Goal: Task Accomplishment & Management: Use online tool/utility

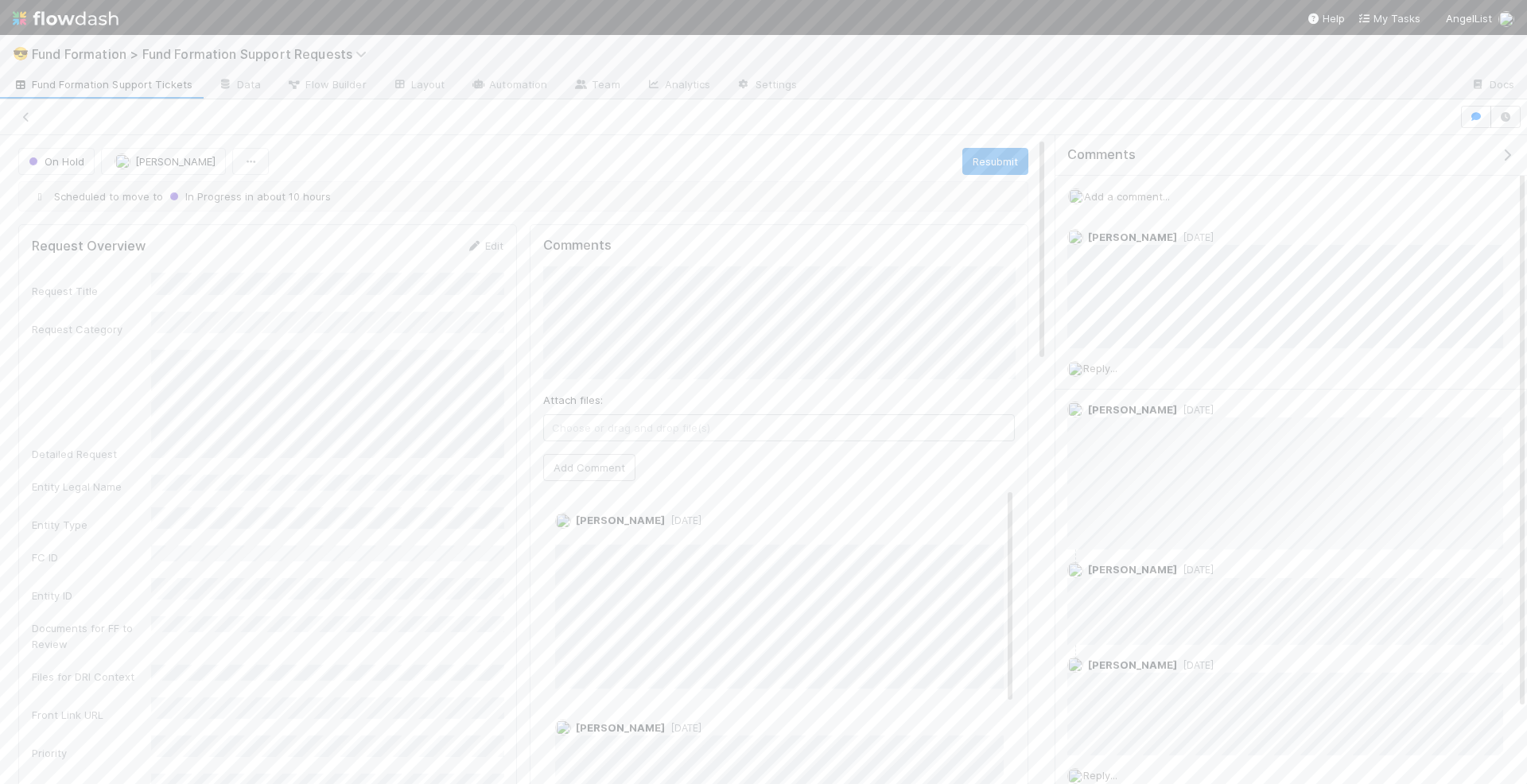
scroll to position [3, 0]
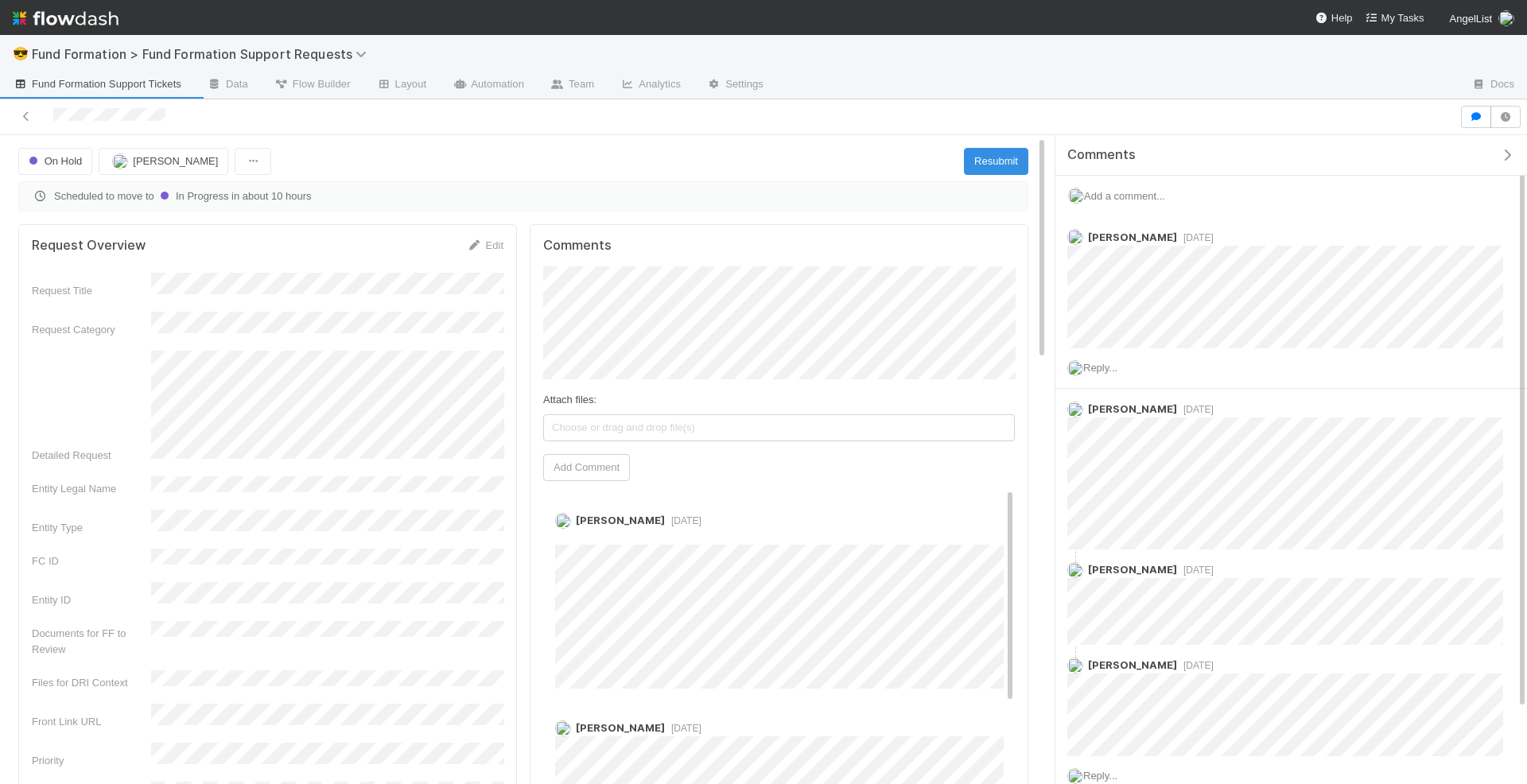
click at [101, 85] on span "Fund Formation Support Tickets" at bounding box center [97, 84] width 168 height 15
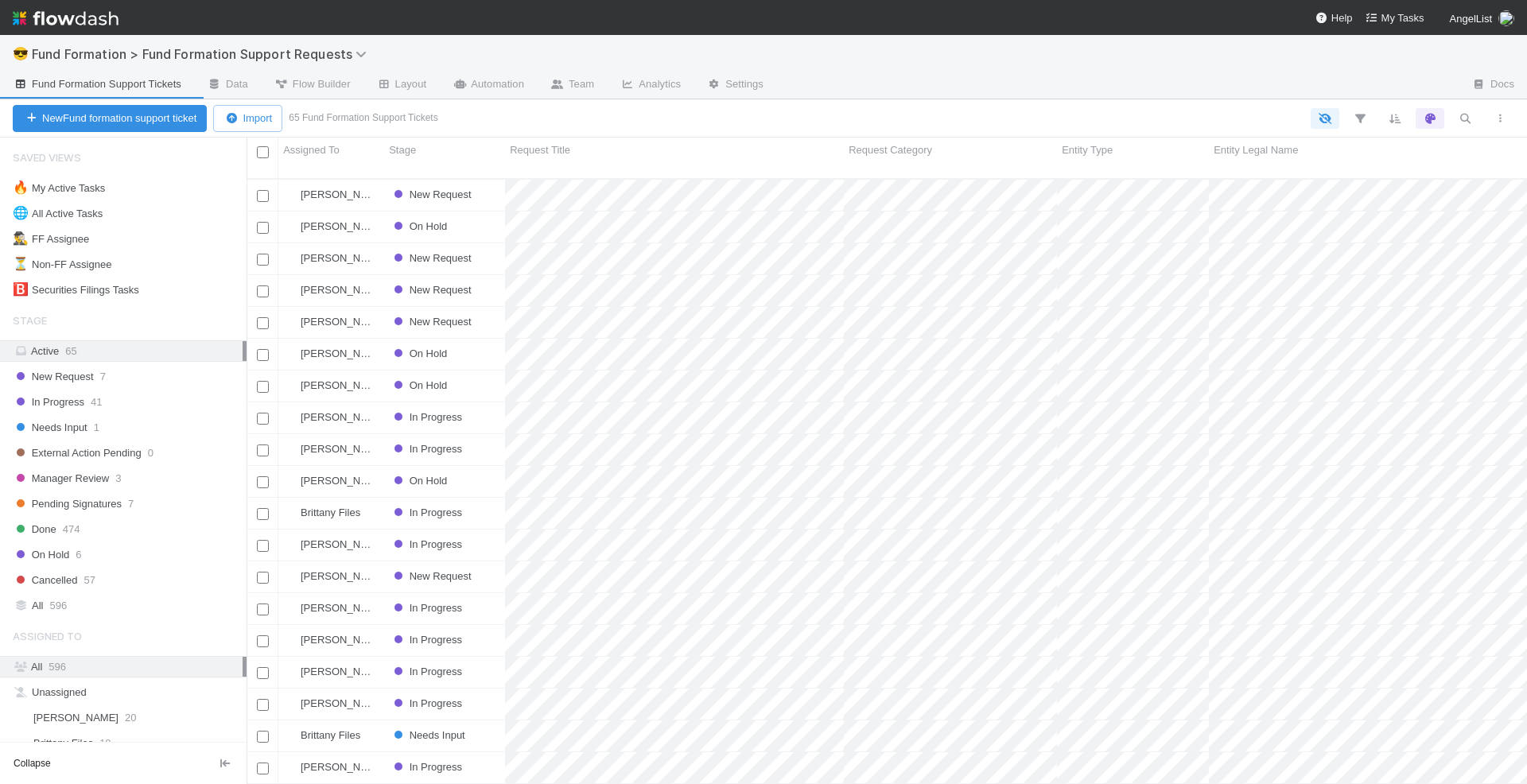
scroll to position [618, 1280]
click at [496, 184] on div "New Request" at bounding box center [444, 196] width 121 height 31
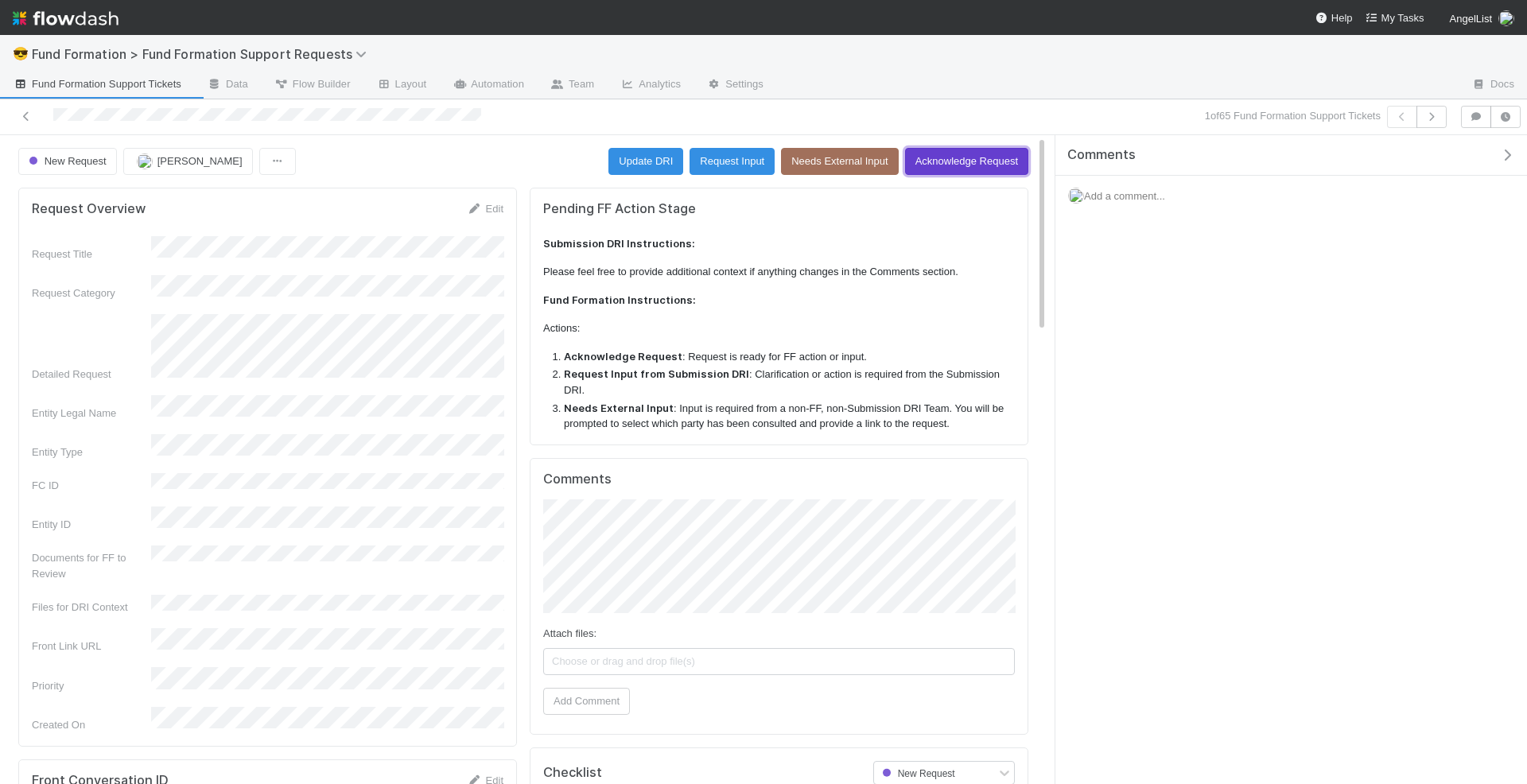
click at [981, 157] on button "Acknowledge Request" at bounding box center [965, 162] width 123 height 27
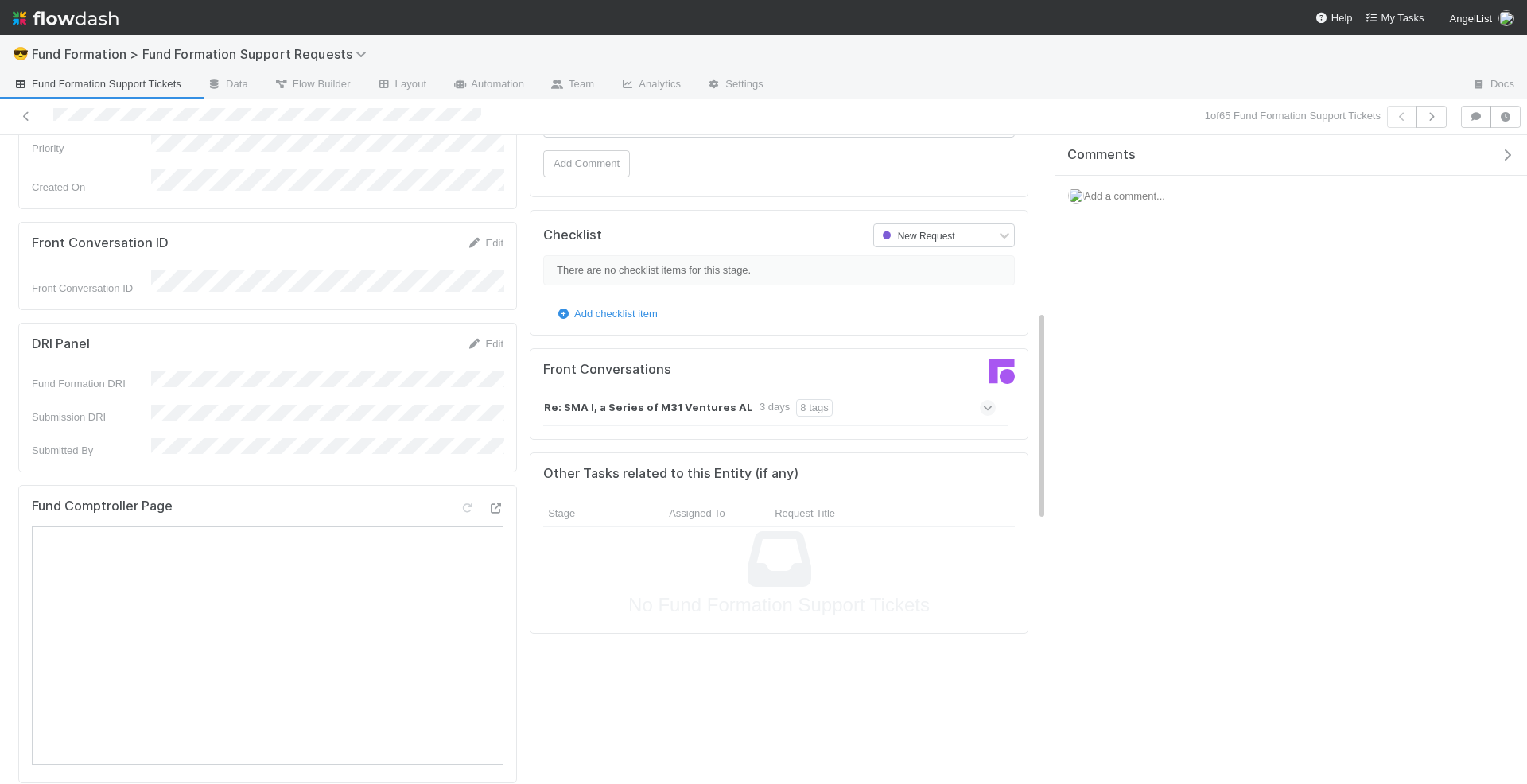
scroll to position [541, 0]
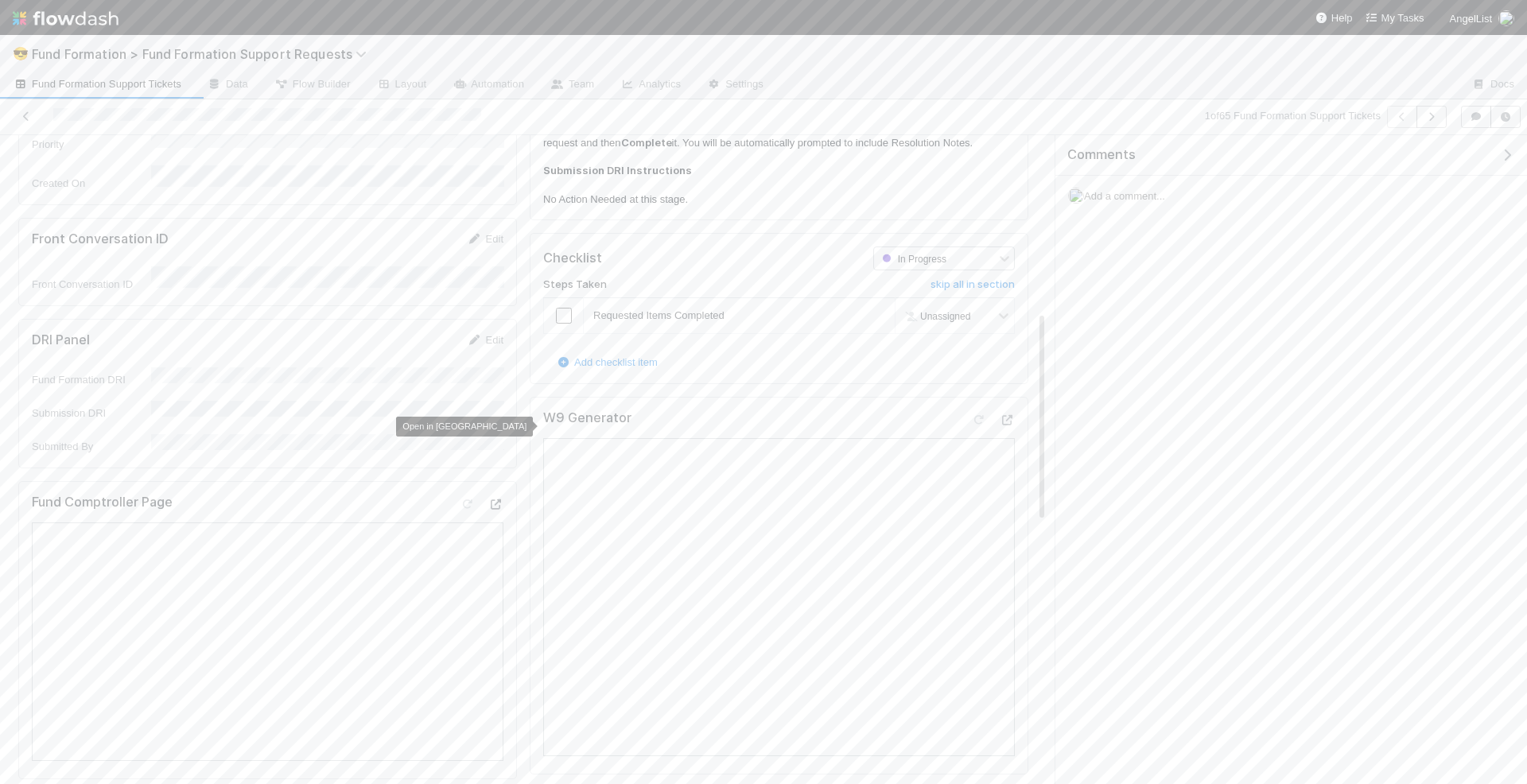
click at [495, 499] on icon at bounding box center [495, 504] width 15 height 11
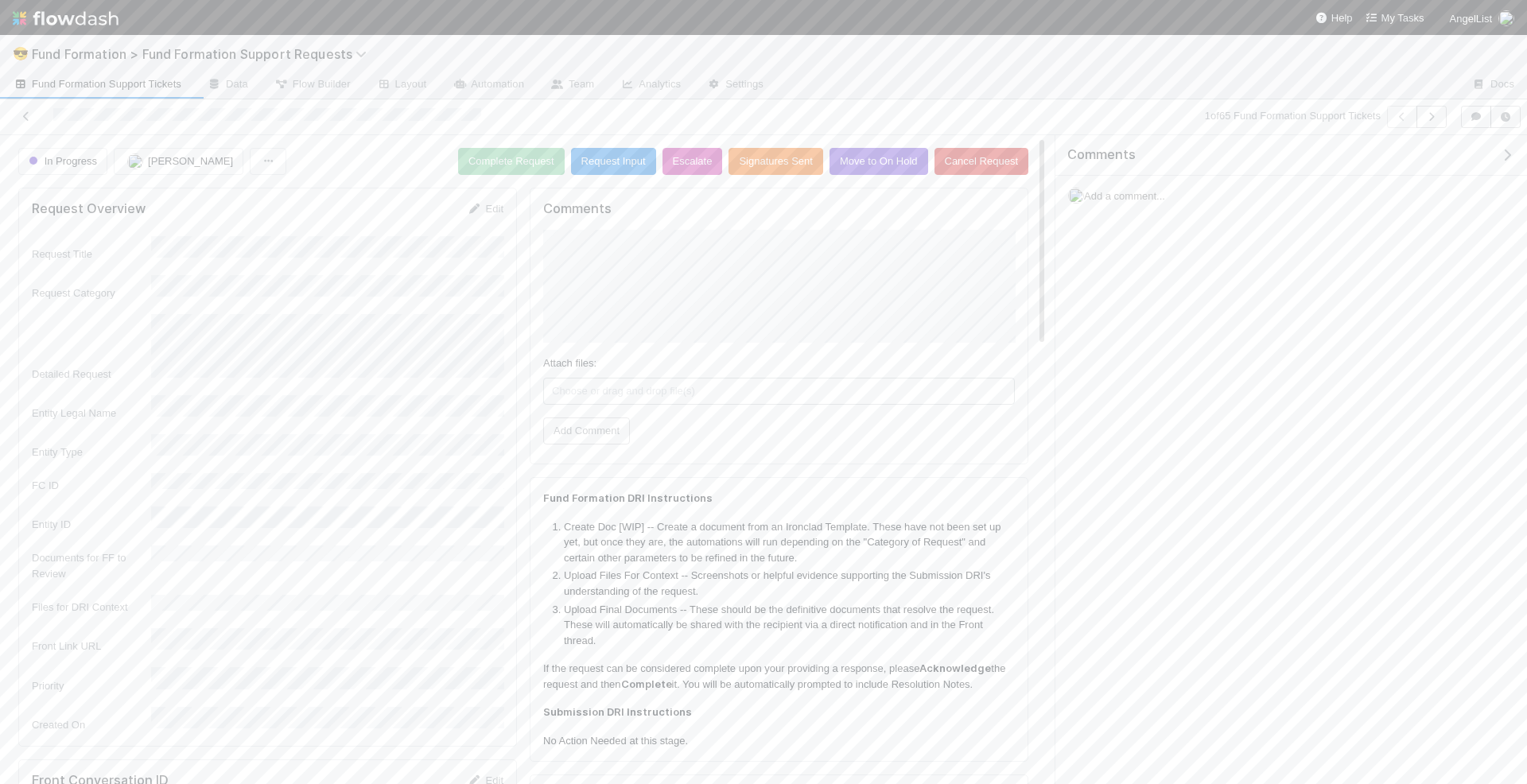
click at [1132, 197] on span "Add a comment..." at bounding box center [1124, 196] width 81 height 12
click at [1072, 277] on div "Attach files: Choose or drag and drop file(s) Add Comment" at bounding box center [1291, 324] width 446 height 241
click at [1079, 358] on div "Attach files: Choose or drag and drop file(s) Add Comment" at bounding box center [1291, 356] width 446 height 304
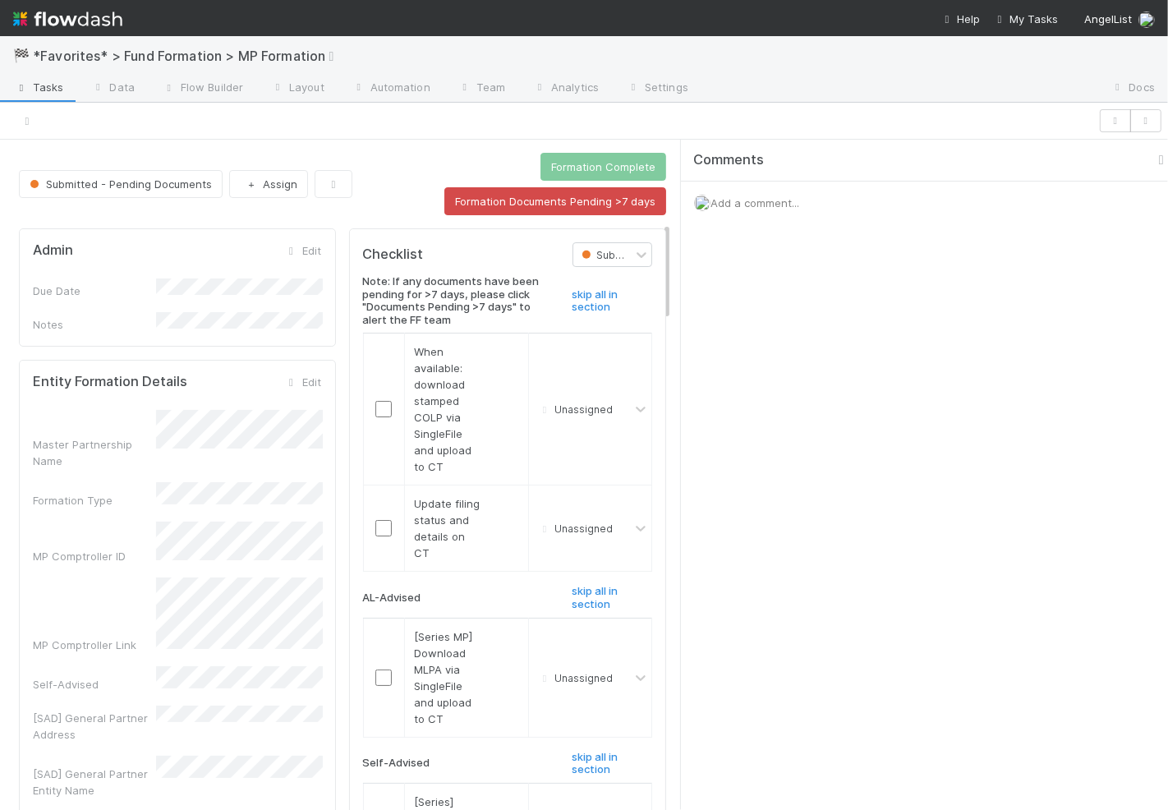
scroll to position [556, 0]
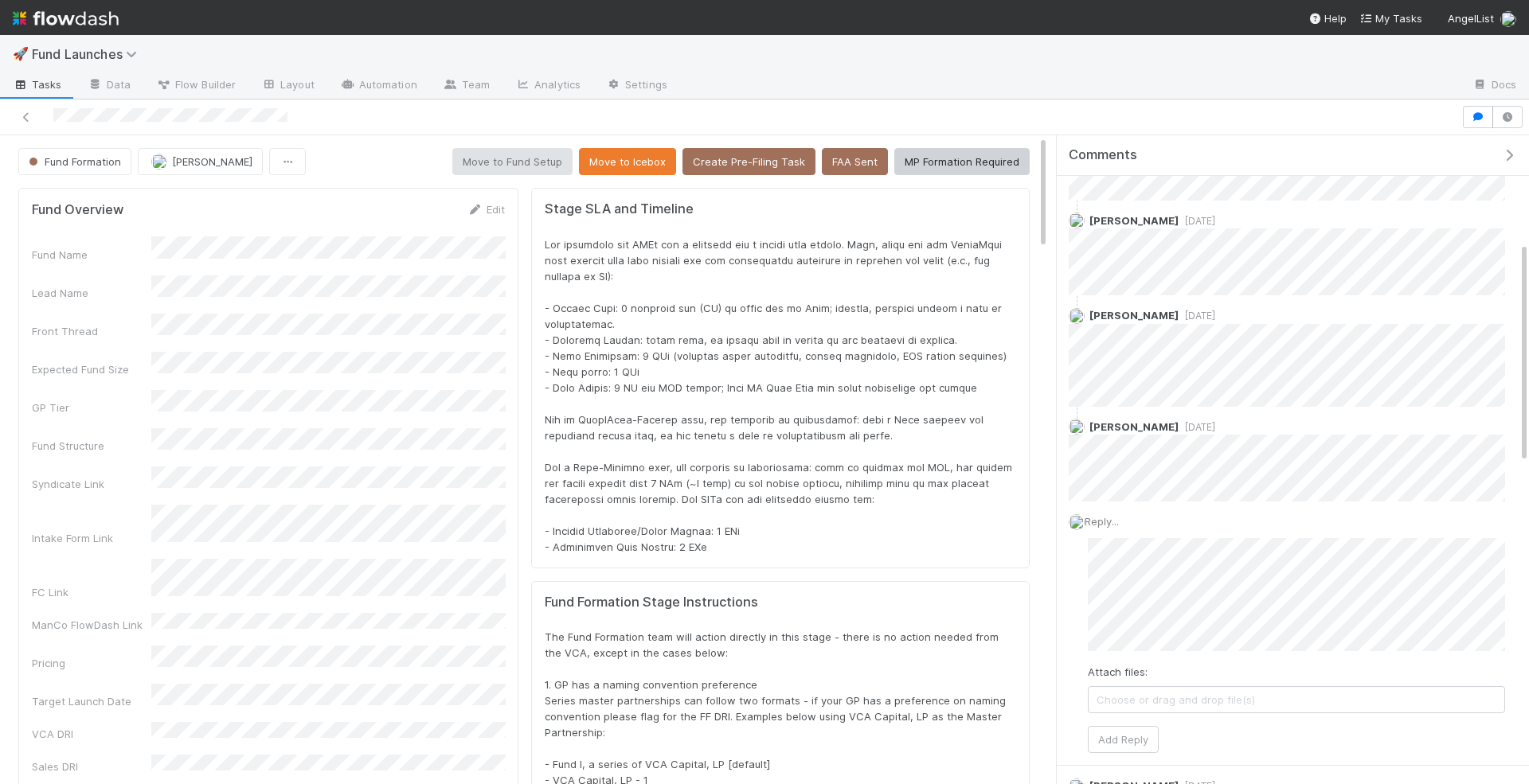
scroll to position [314, 0]
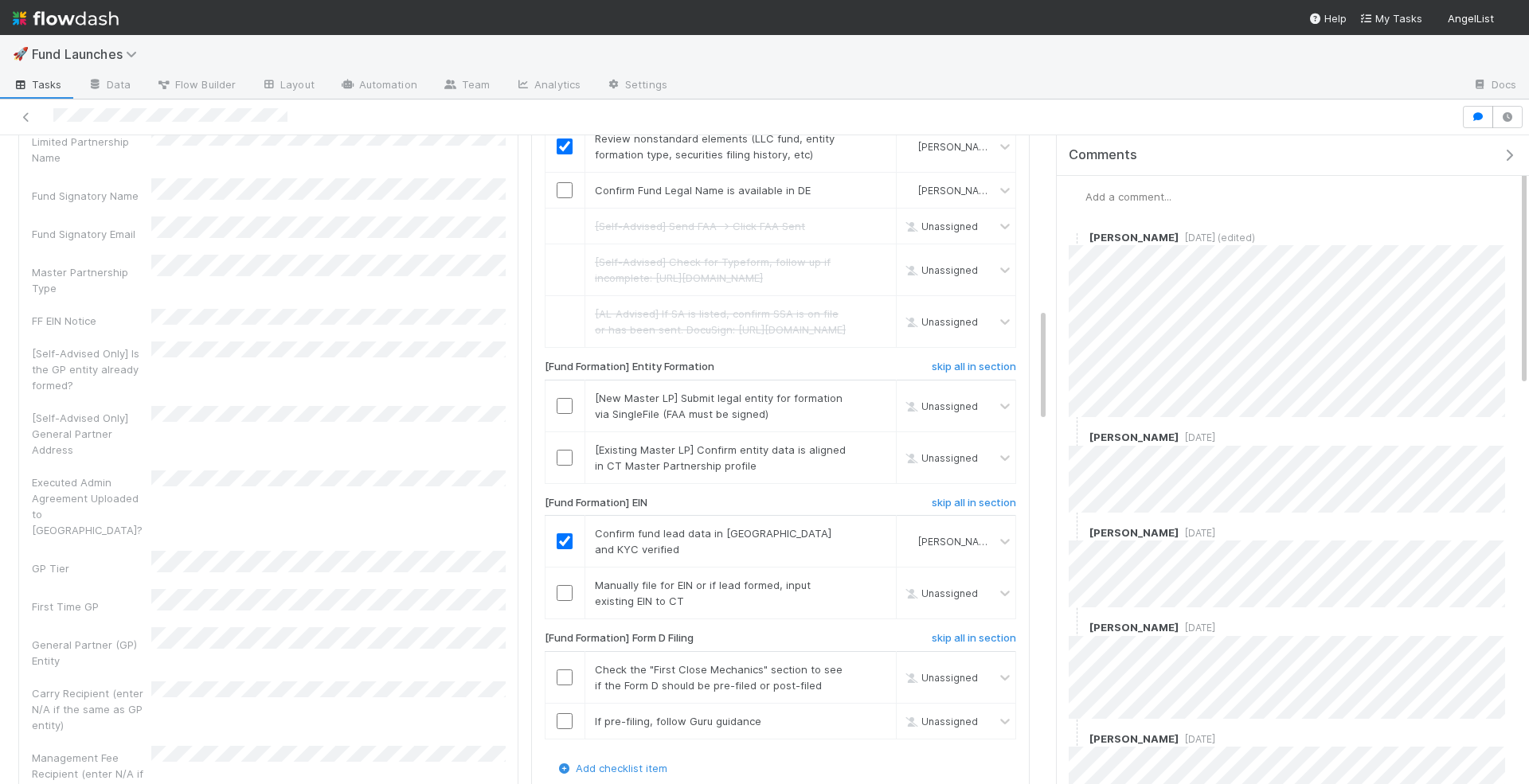
scroll to position [989, 0]
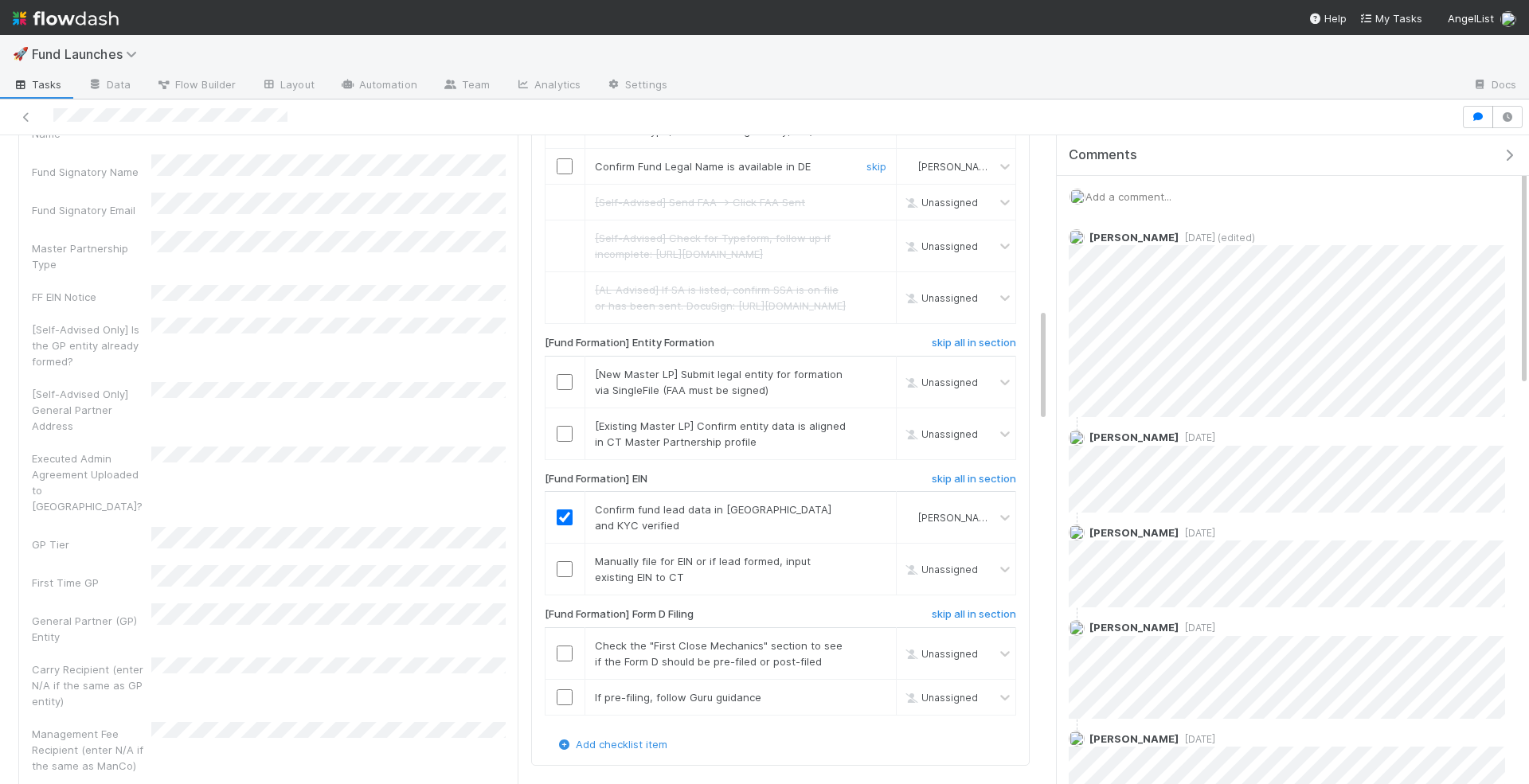
click at [562, 174] on input "checkbox" at bounding box center [564, 166] width 16 height 16
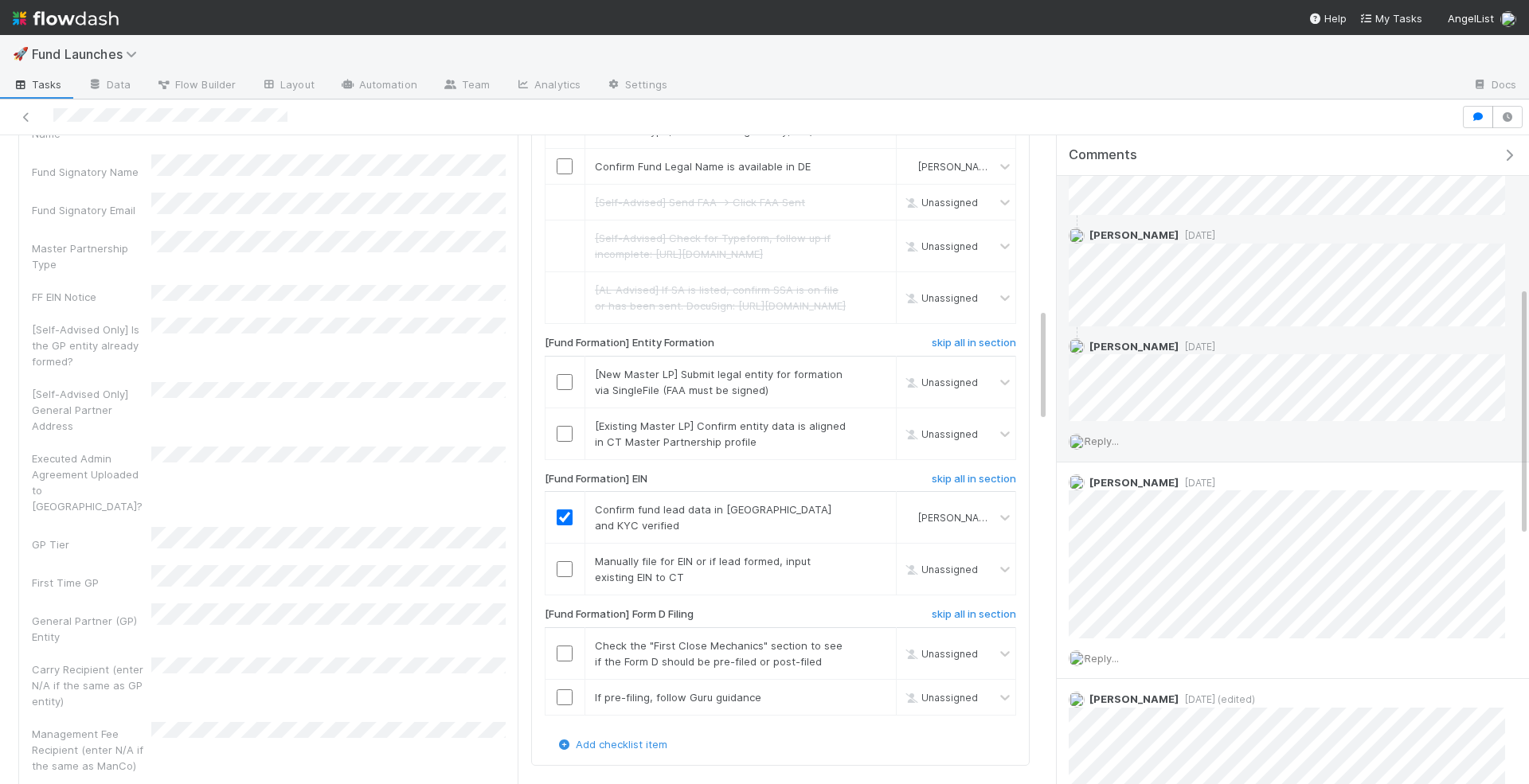
scroll to position [428, 0]
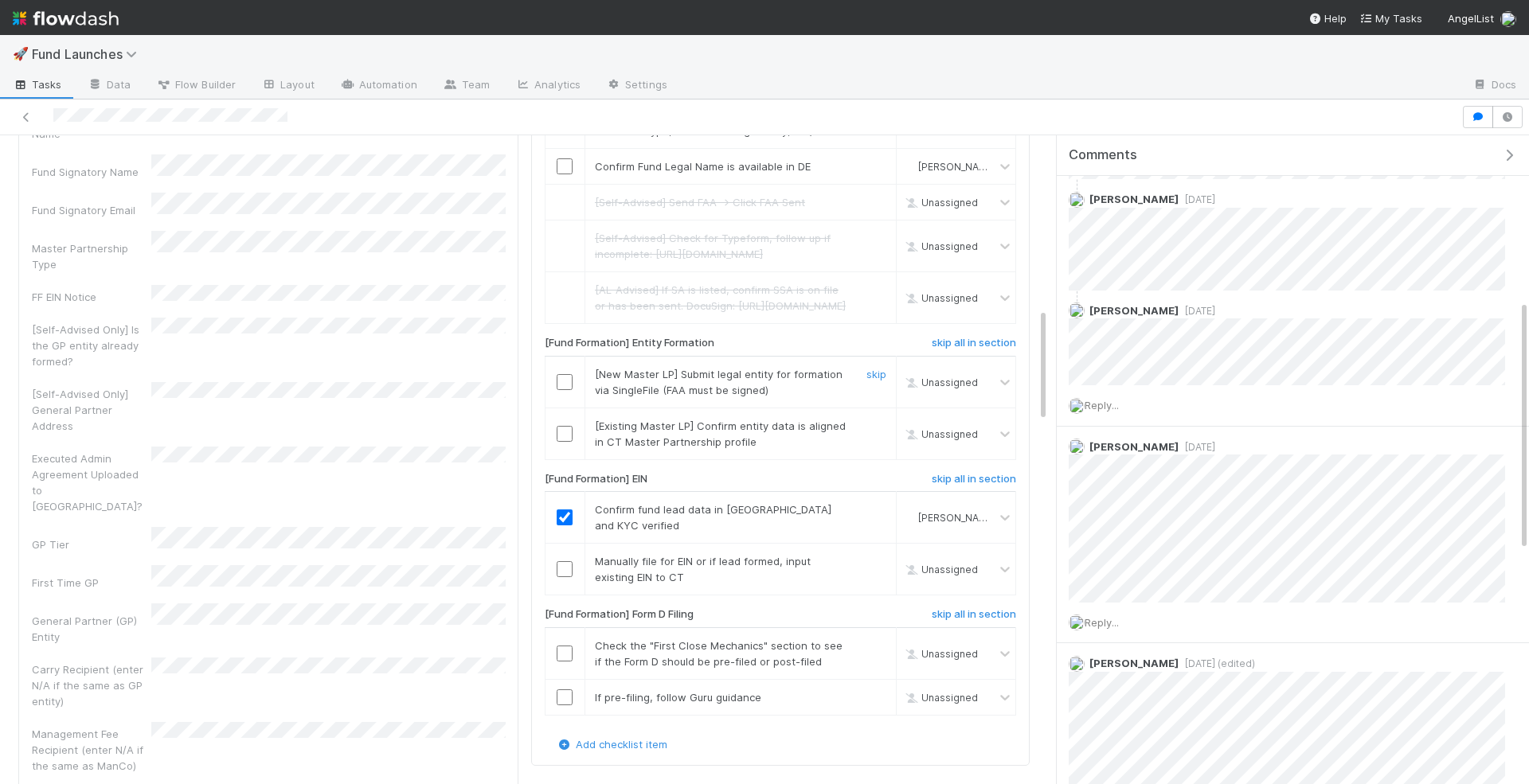
click at [566, 390] on input "checkbox" at bounding box center [564, 382] width 16 height 16
checkbox input "true"
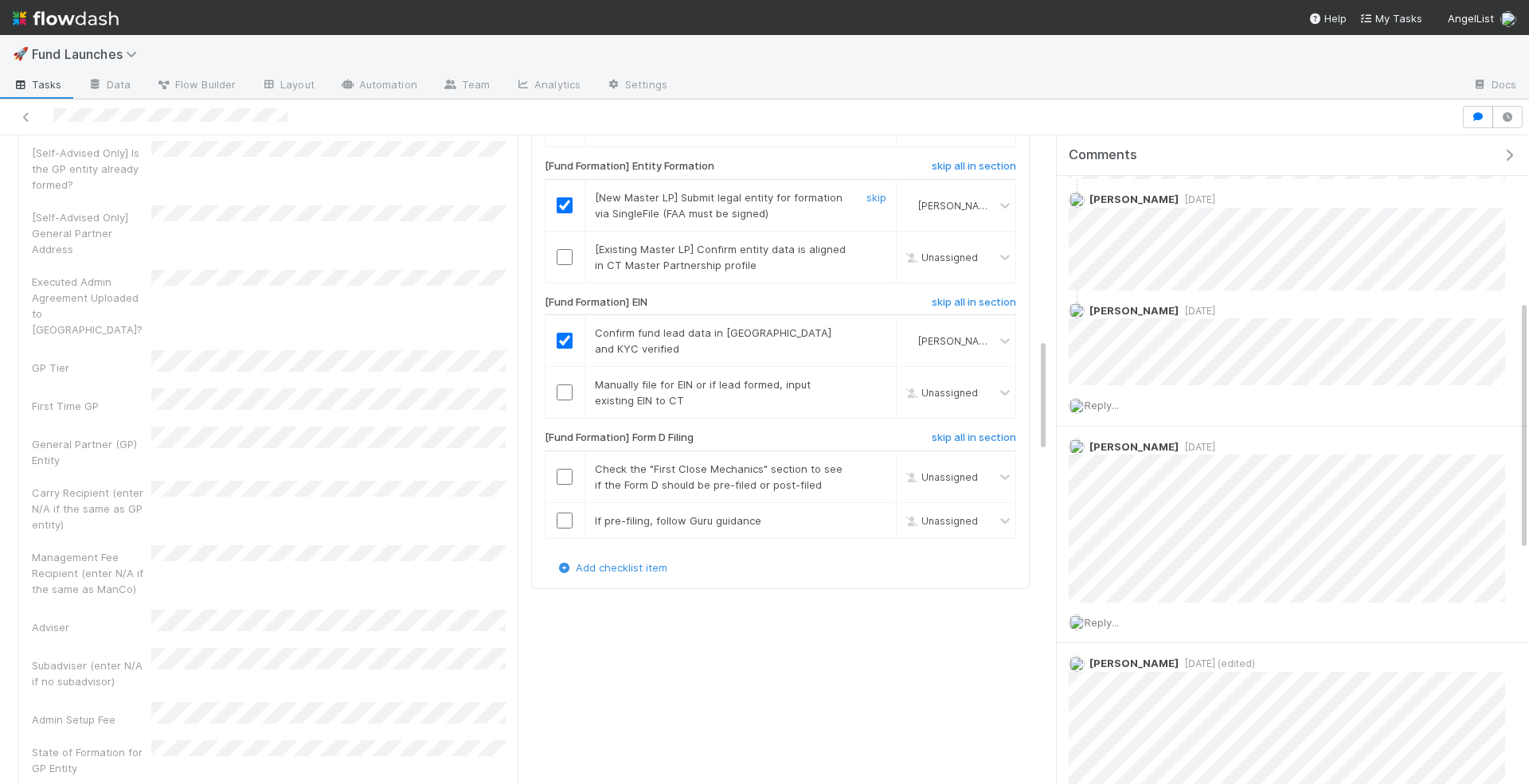
scroll to position [1168, 0]
click at [871, 253] on link "skip" at bounding box center [876, 246] width 20 height 13
click at [567, 398] on input "checkbox" at bounding box center [564, 390] width 16 height 16
click at [878, 336] on link "skip" at bounding box center [876, 329] width 20 height 13
click at [563, 483] on input "checkbox" at bounding box center [564, 474] width 16 height 16
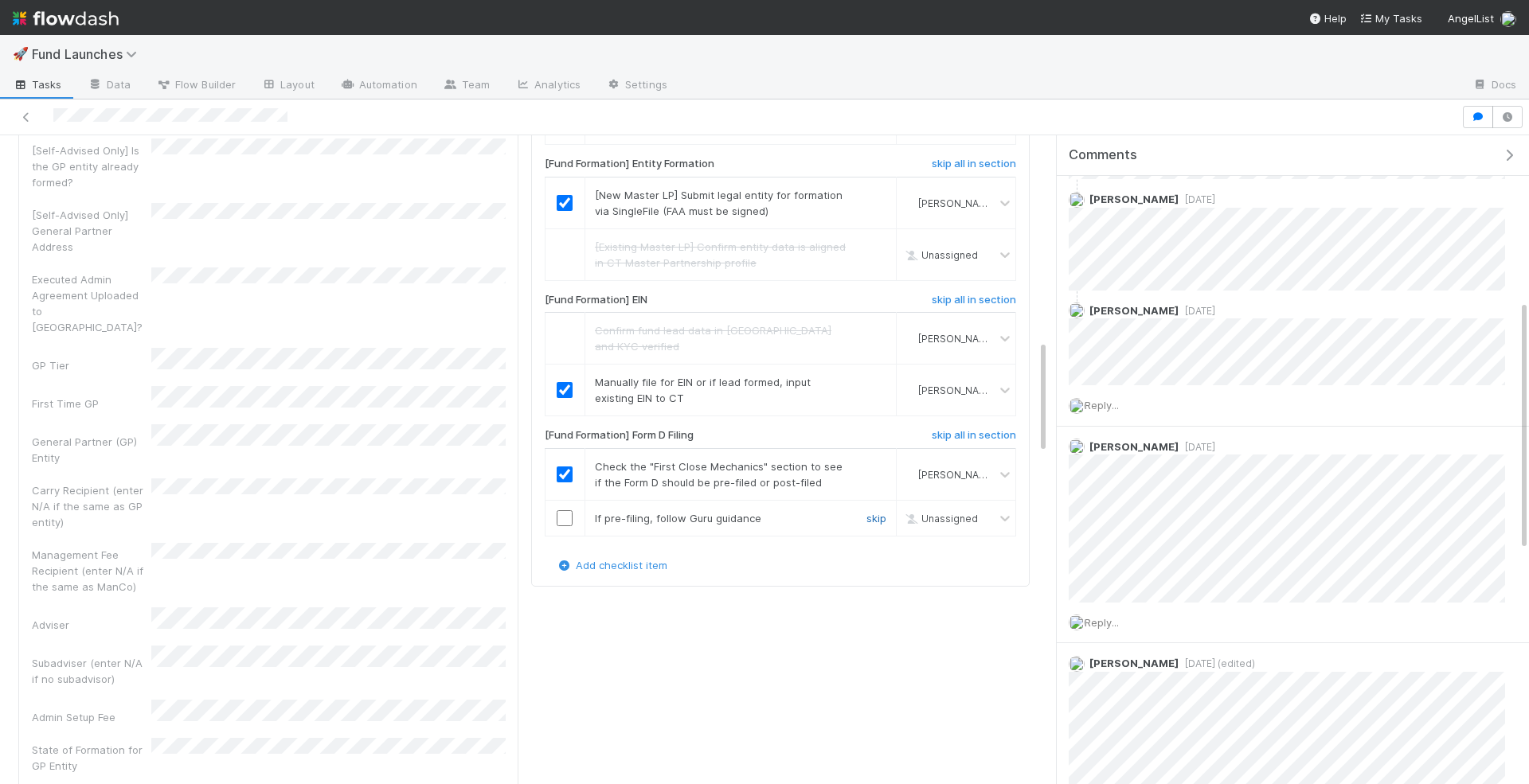
click at [872, 524] on link "skip" at bounding box center [876, 517] width 20 height 13
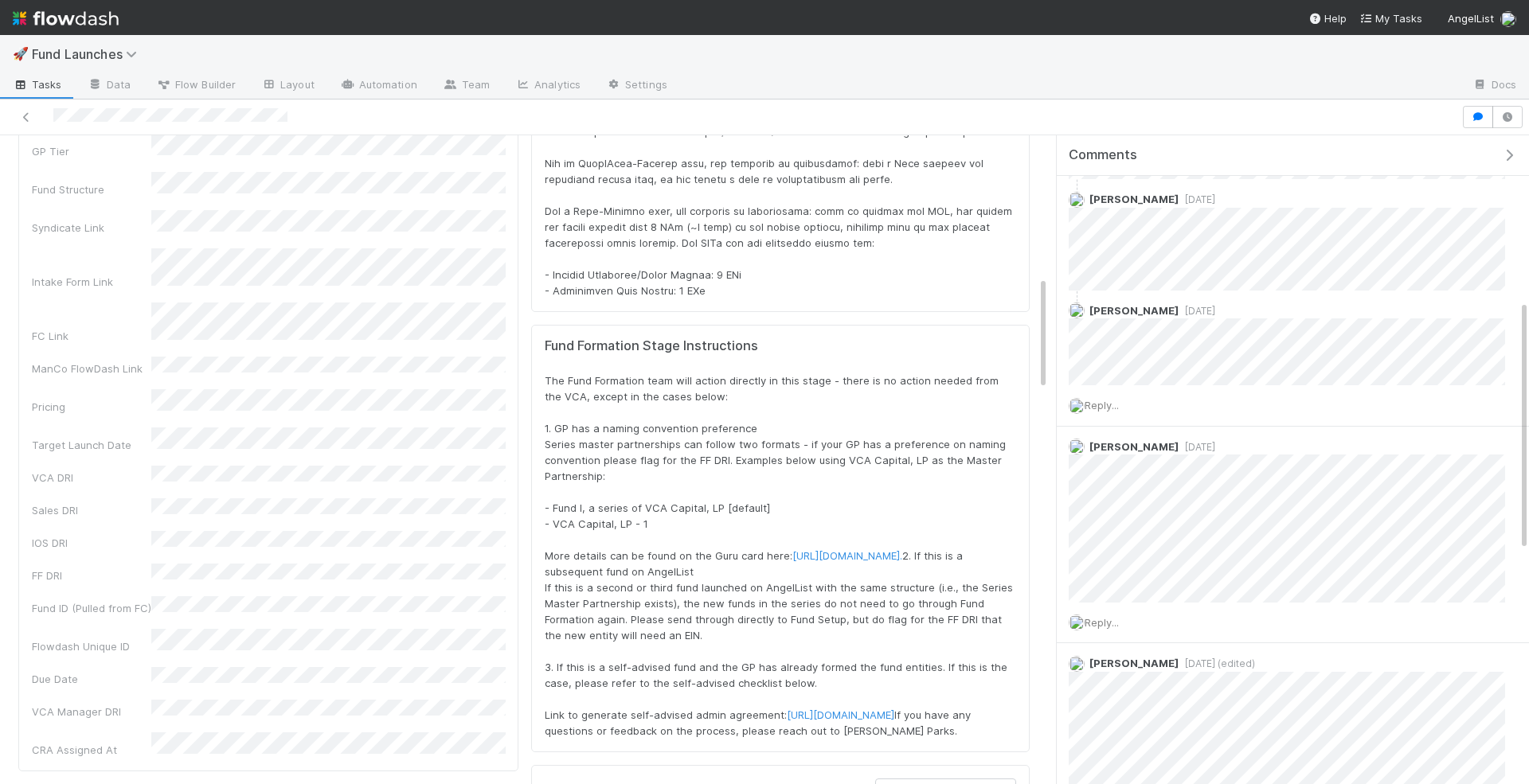
scroll to position [0, 0]
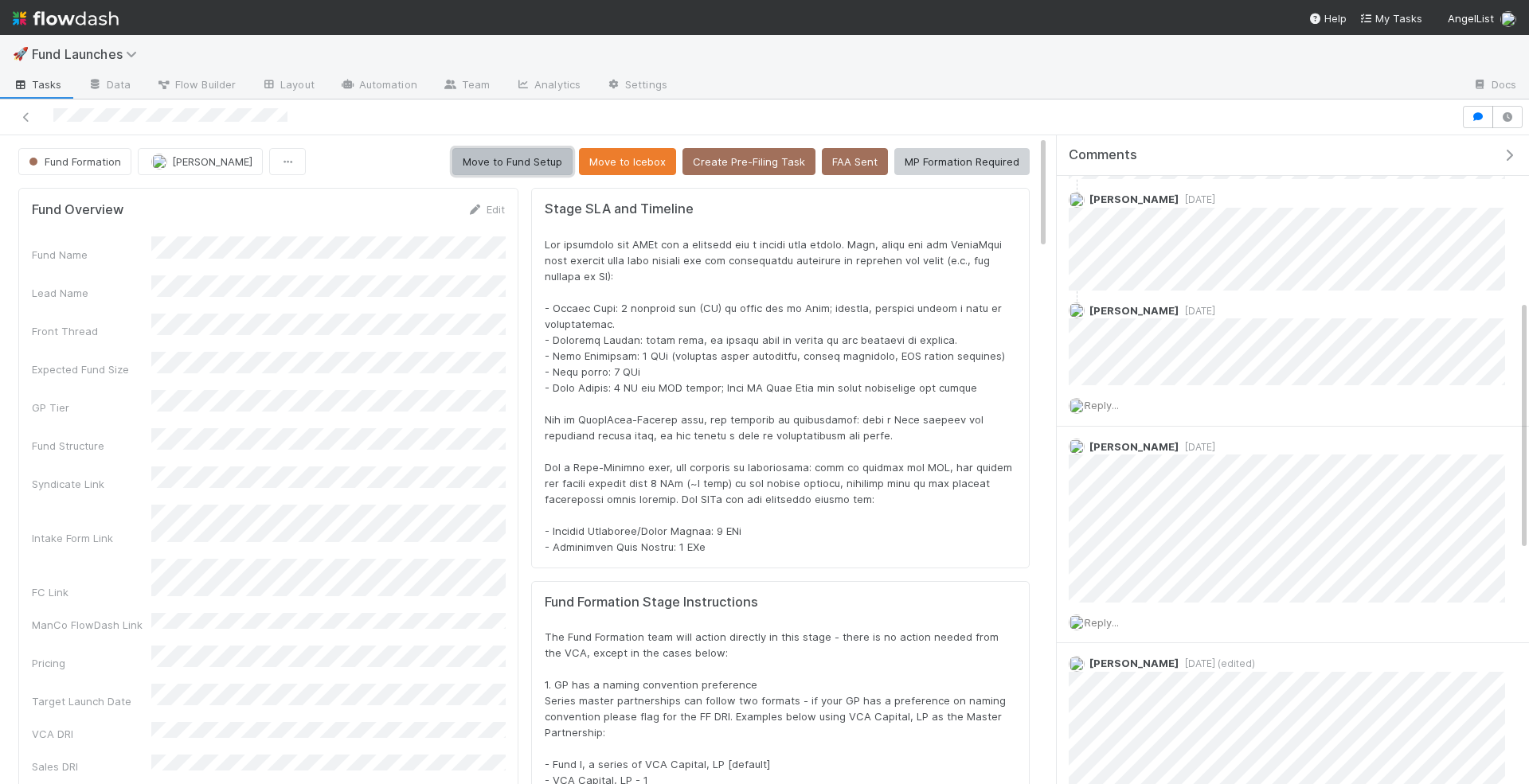
click at [515, 158] on button "Move to Fund Setup" at bounding box center [512, 162] width 120 height 27
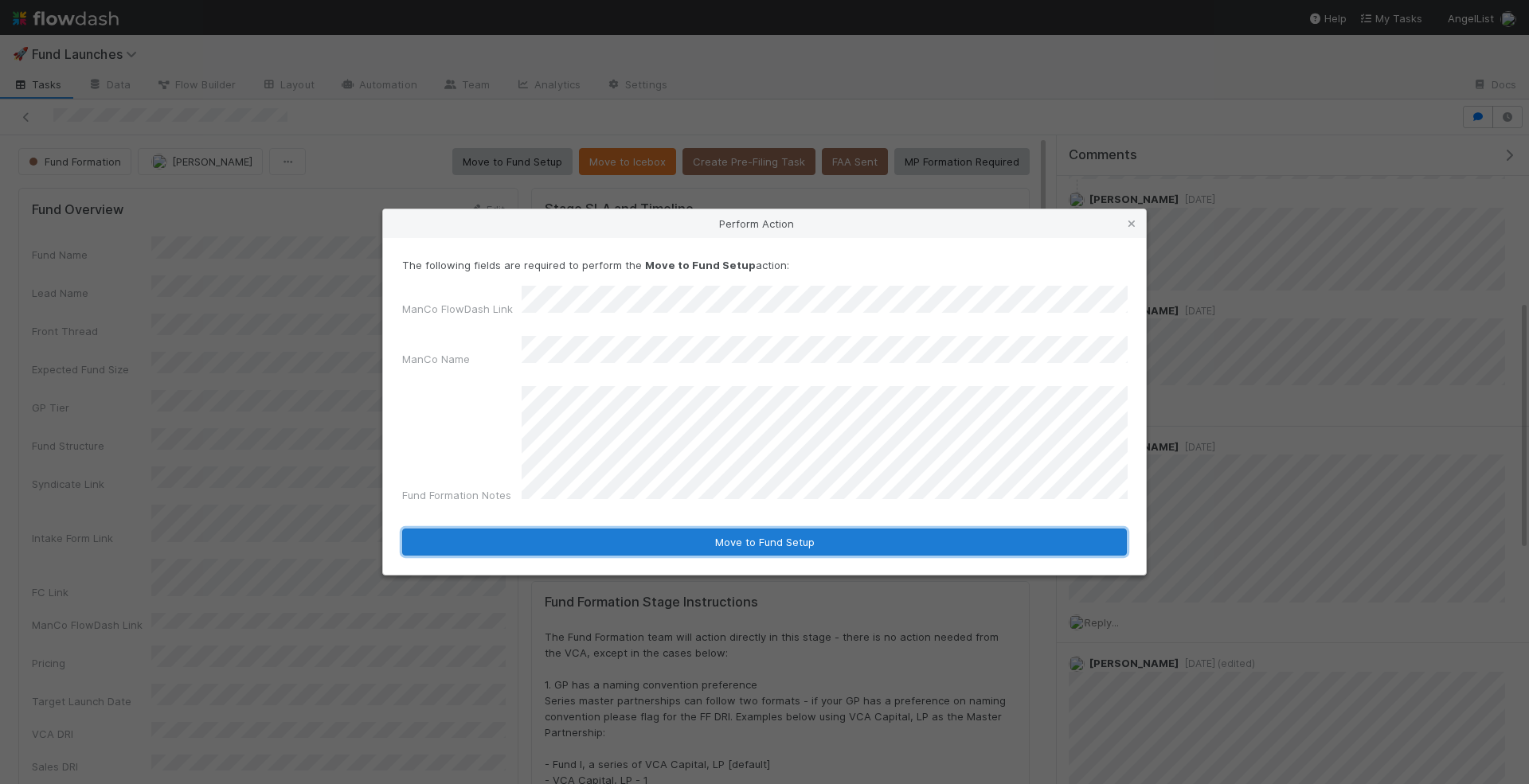
click at [693, 536] on button "Move to Fund Setup" at bounding box center [764, 542] width 724 height 27
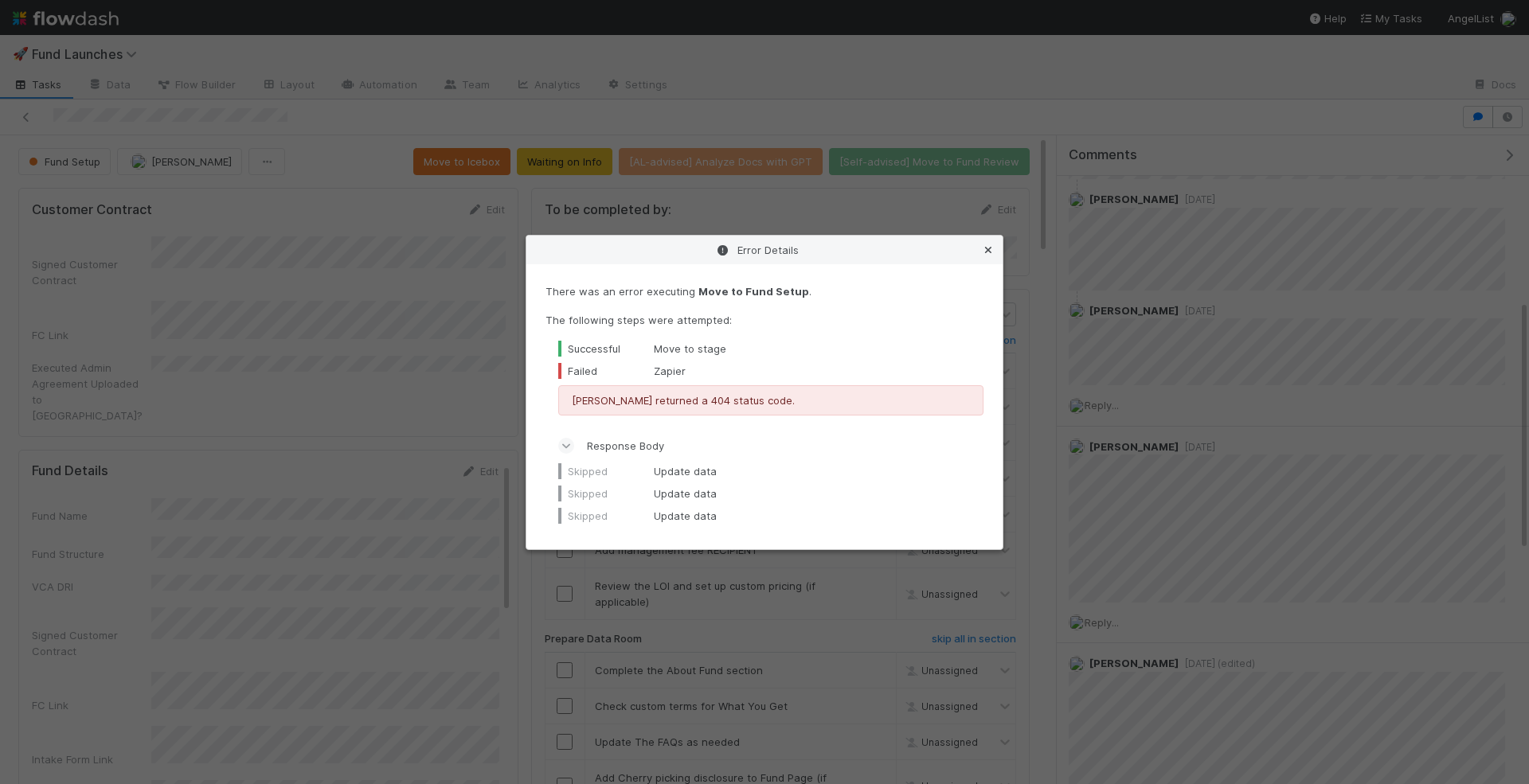
click at [991, 242] on link at bounding box center [988, 250] width 16 height 16
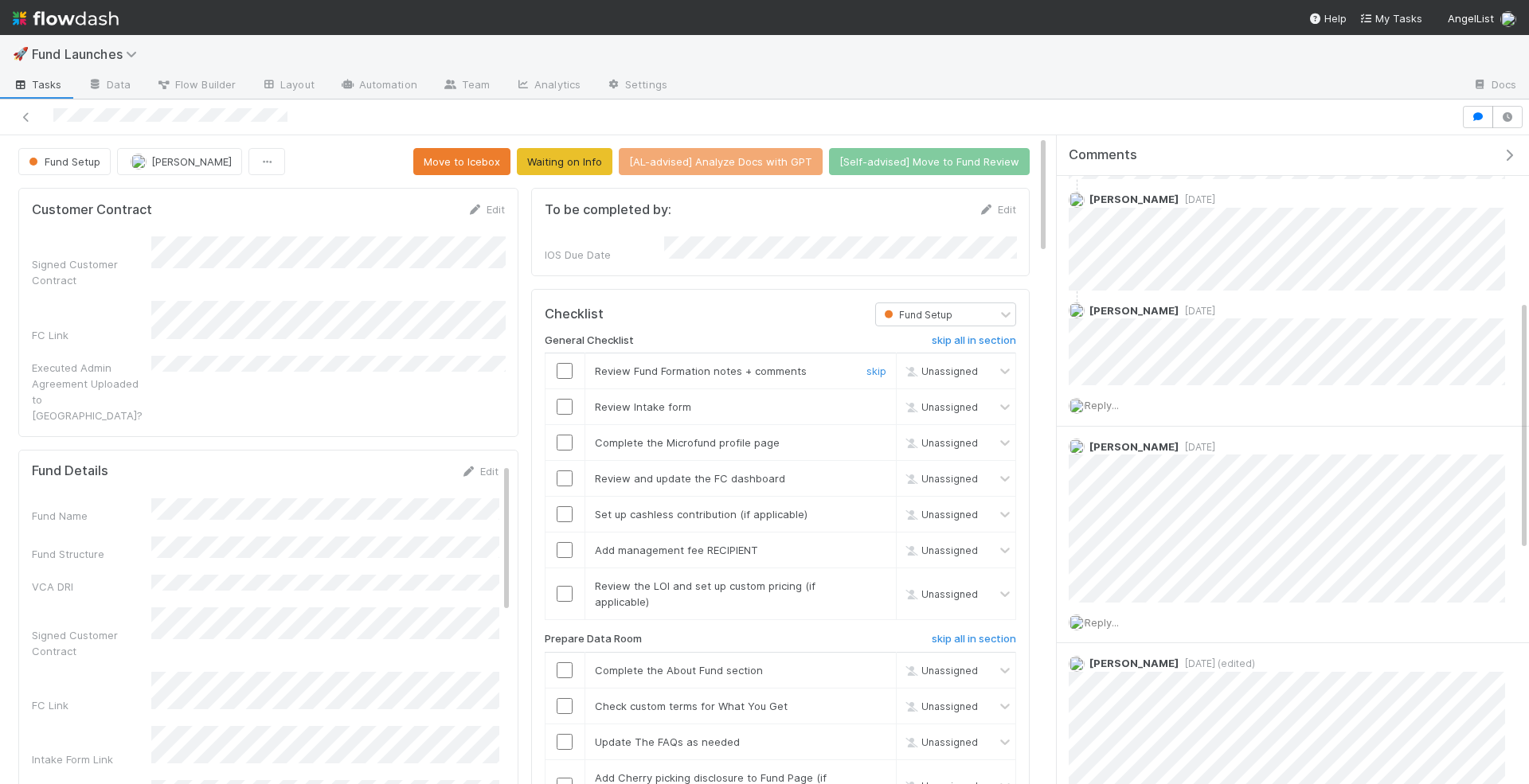
scroll to position [21, 0]
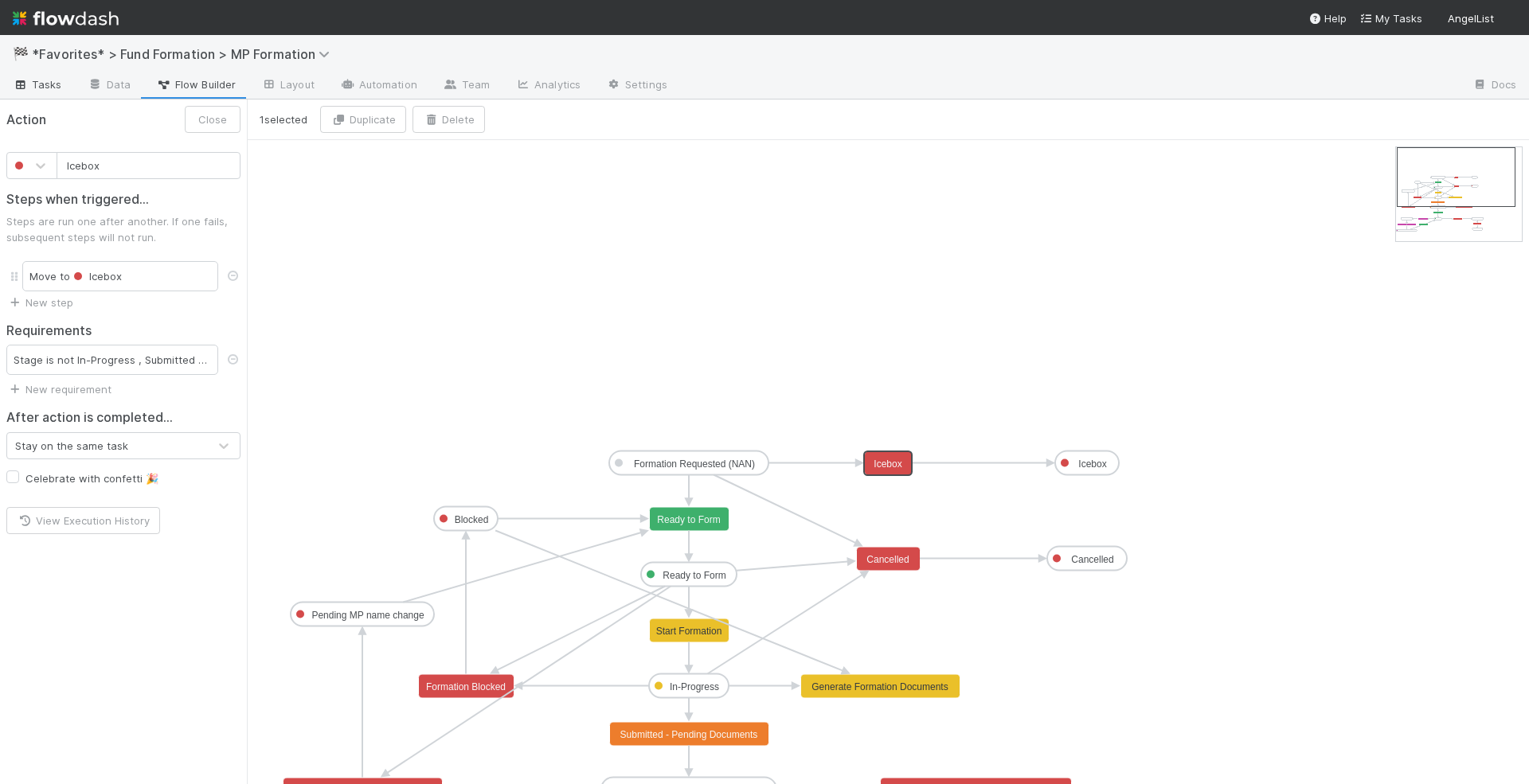
click at [46, 87] on span "Tasks" at bounding box center [37, 84] width 49 height 16
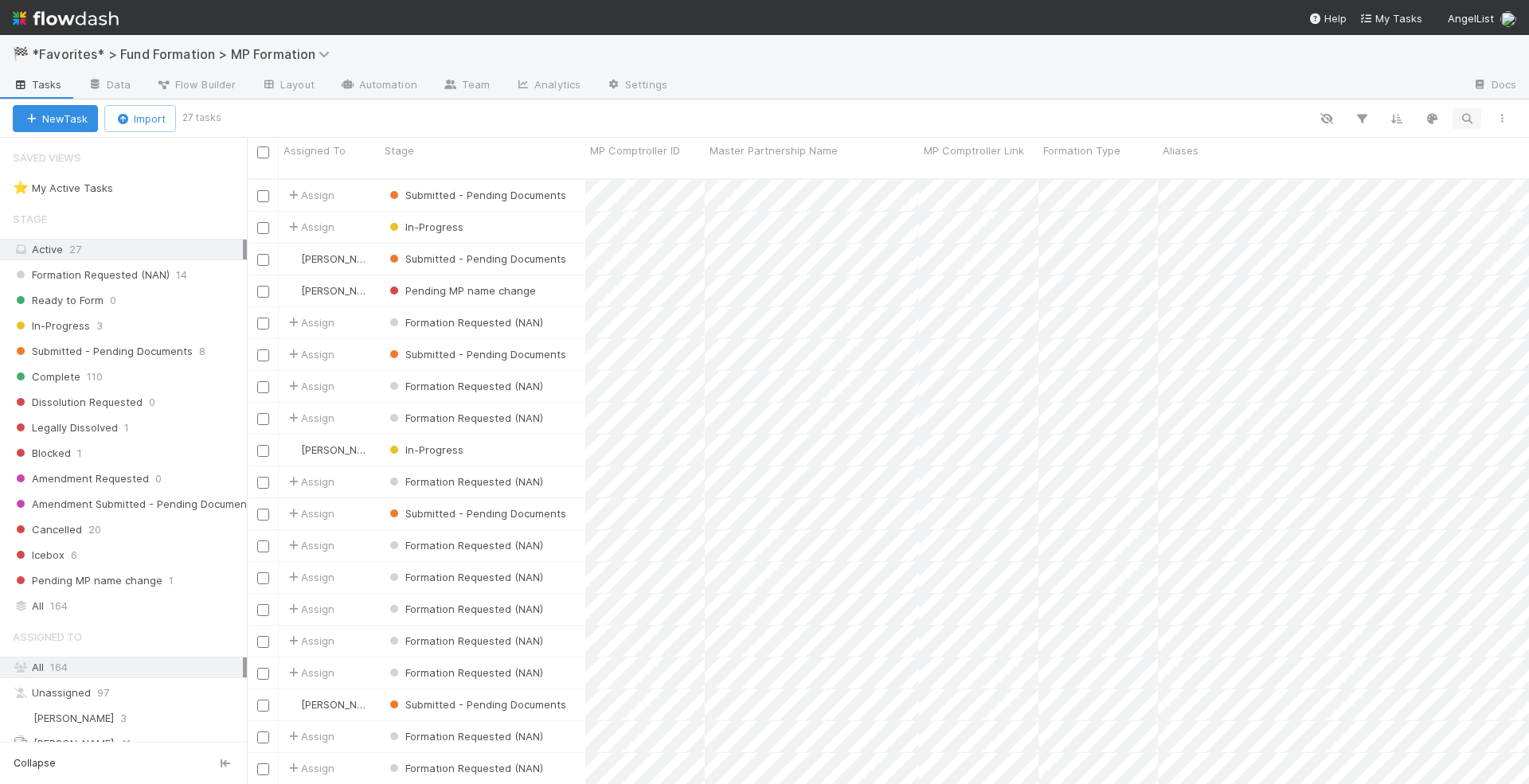
scroll to position [618, 1282]
click at [1458, 113] on icon "button" at bounding box center [1466, 118] width 16 height 15
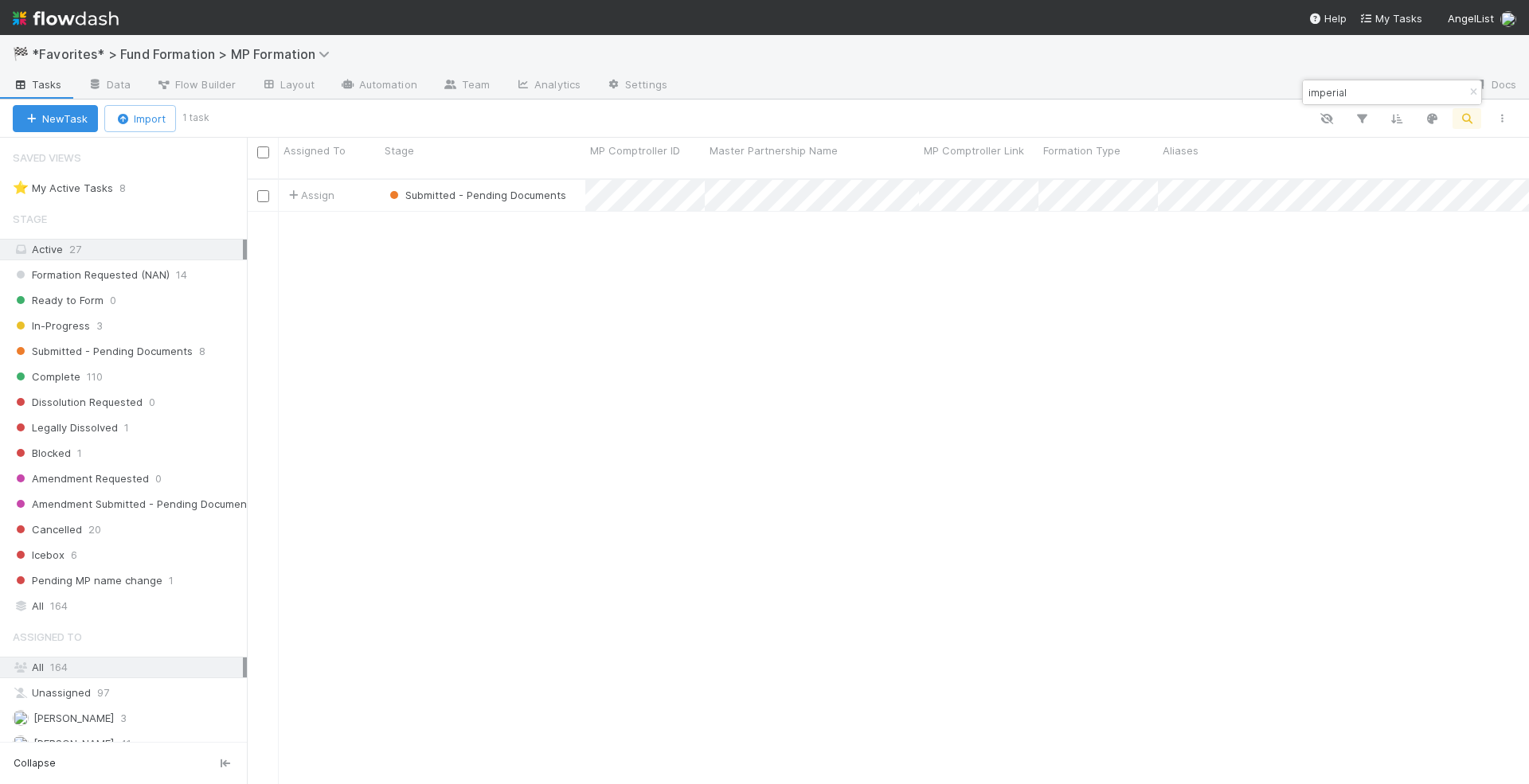
type input "imperial"
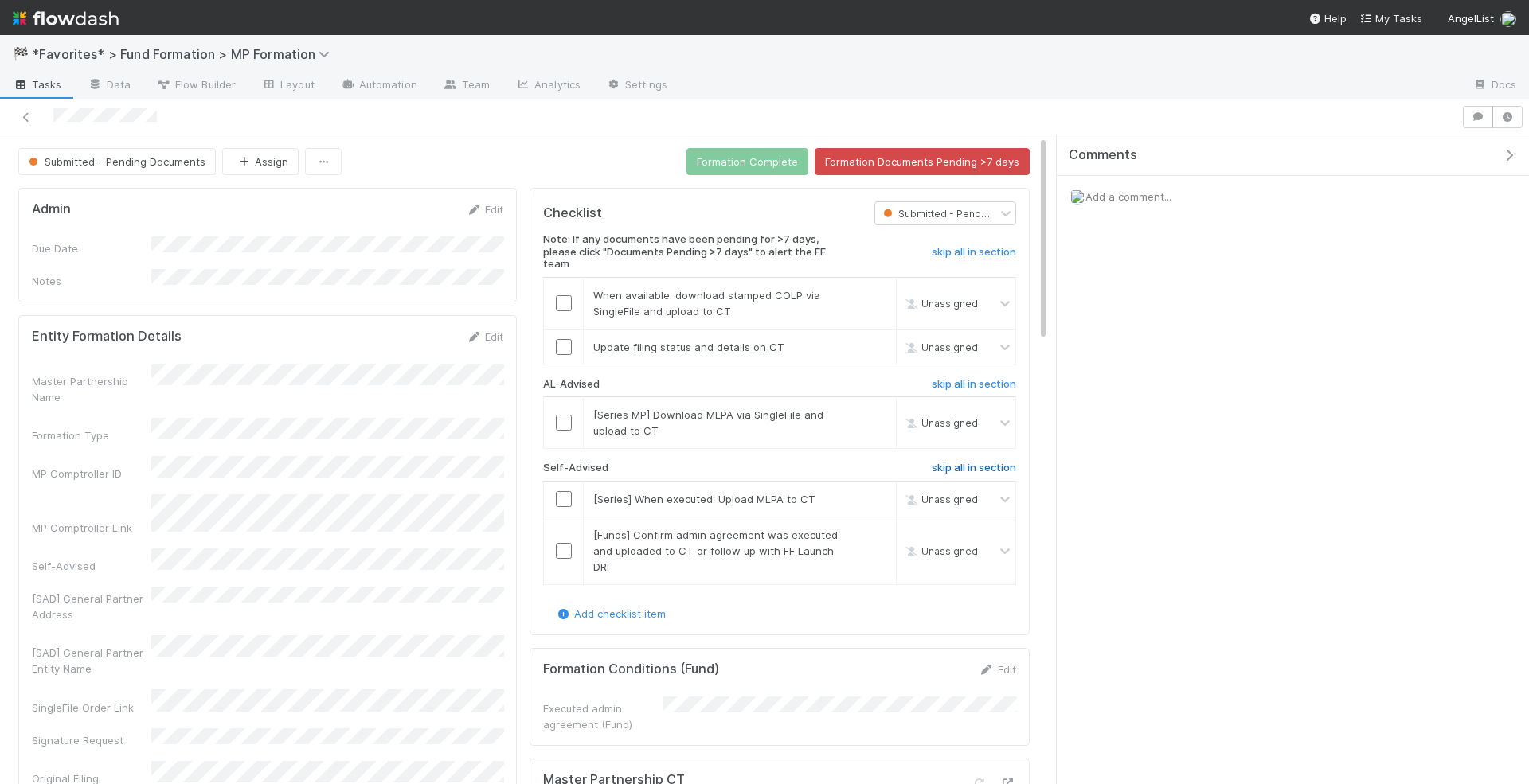
click at [938, 461] on h6 "skip all in section" at bounding box center [973, 467] width 84 height 13
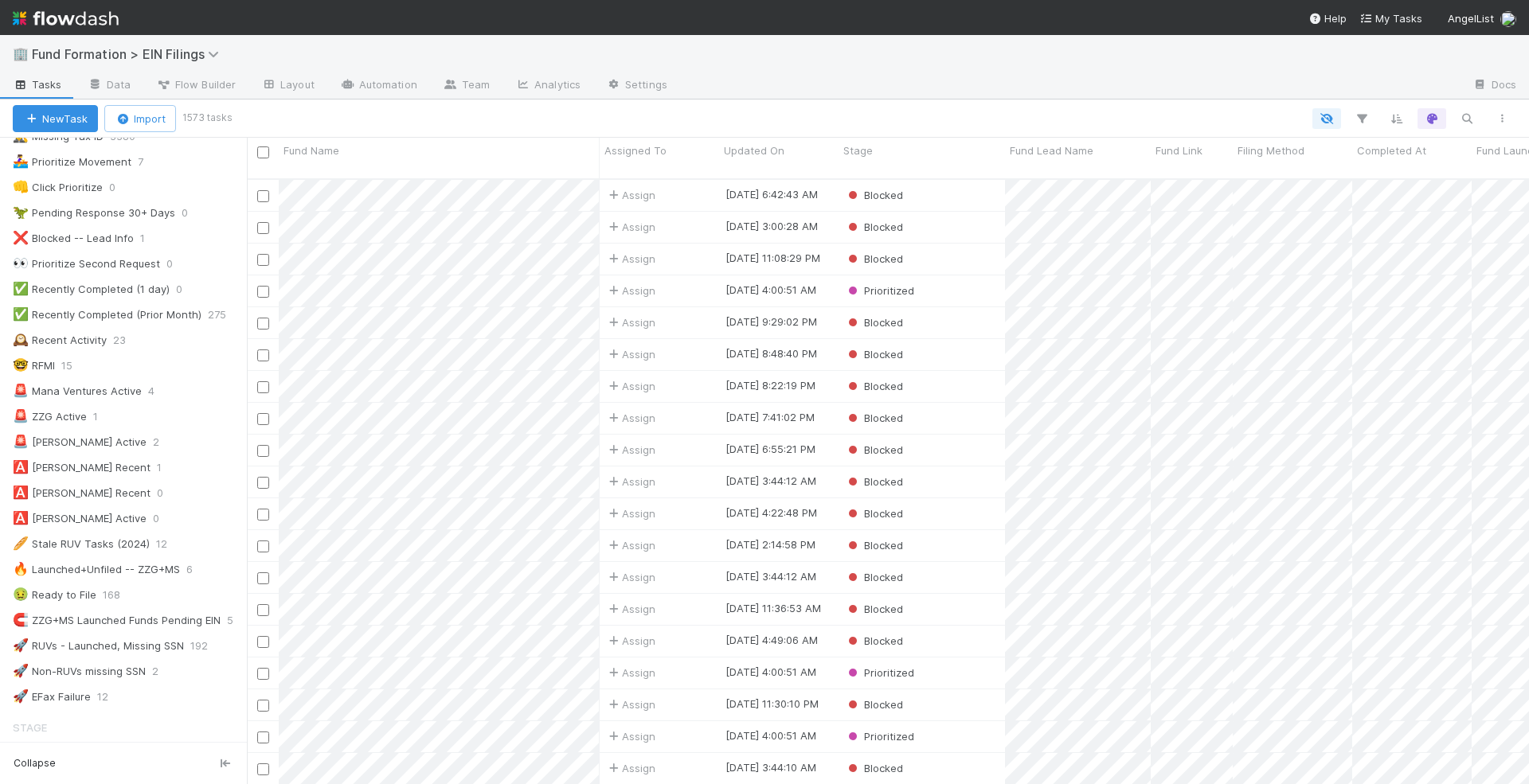
scroll to position [307, 0]
click at [119, 456] on div "🅰️ [PERSON_NAME] Recent" at bounding box center [81, 466] width 138 height 20
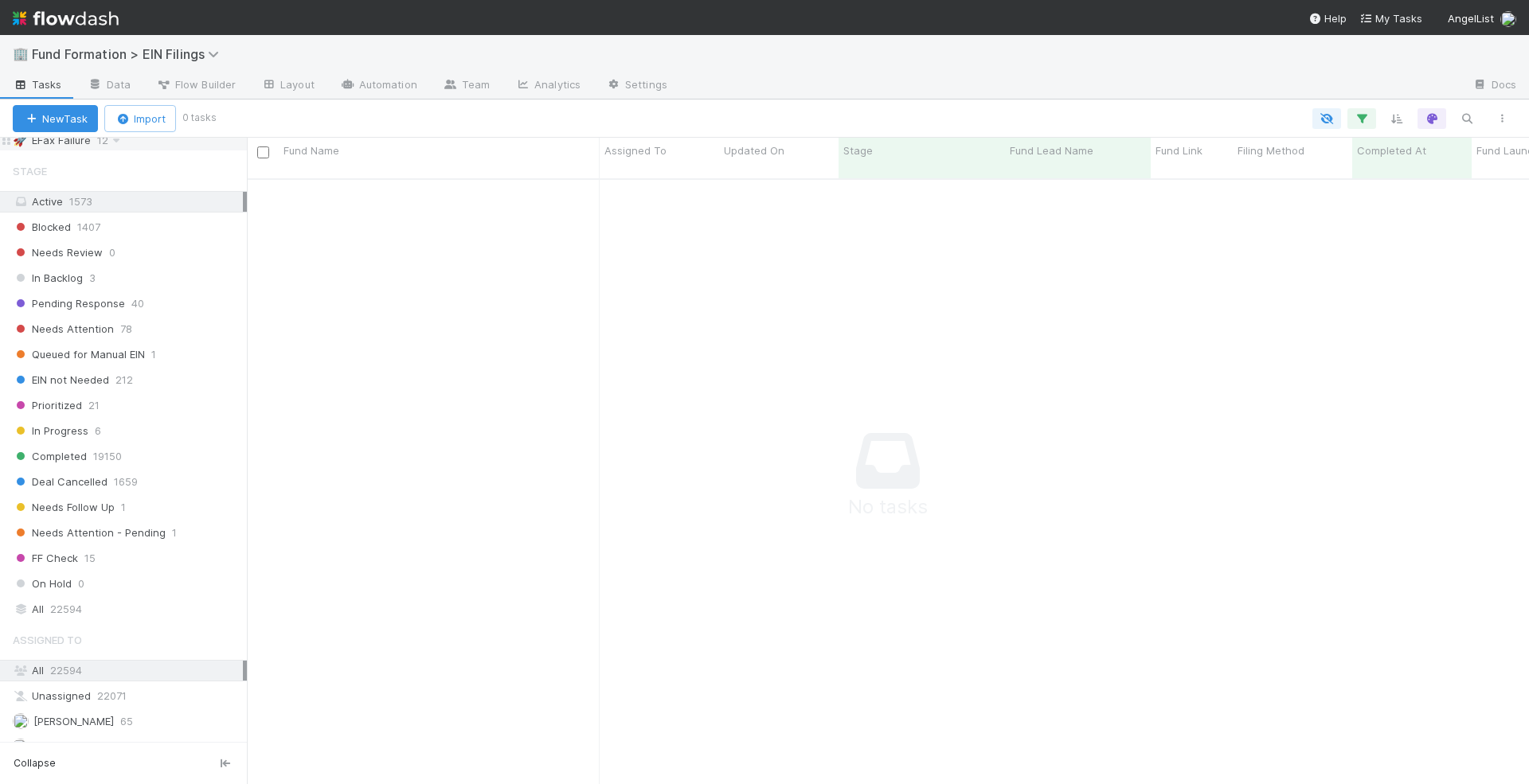
scroll to position [991, 0]
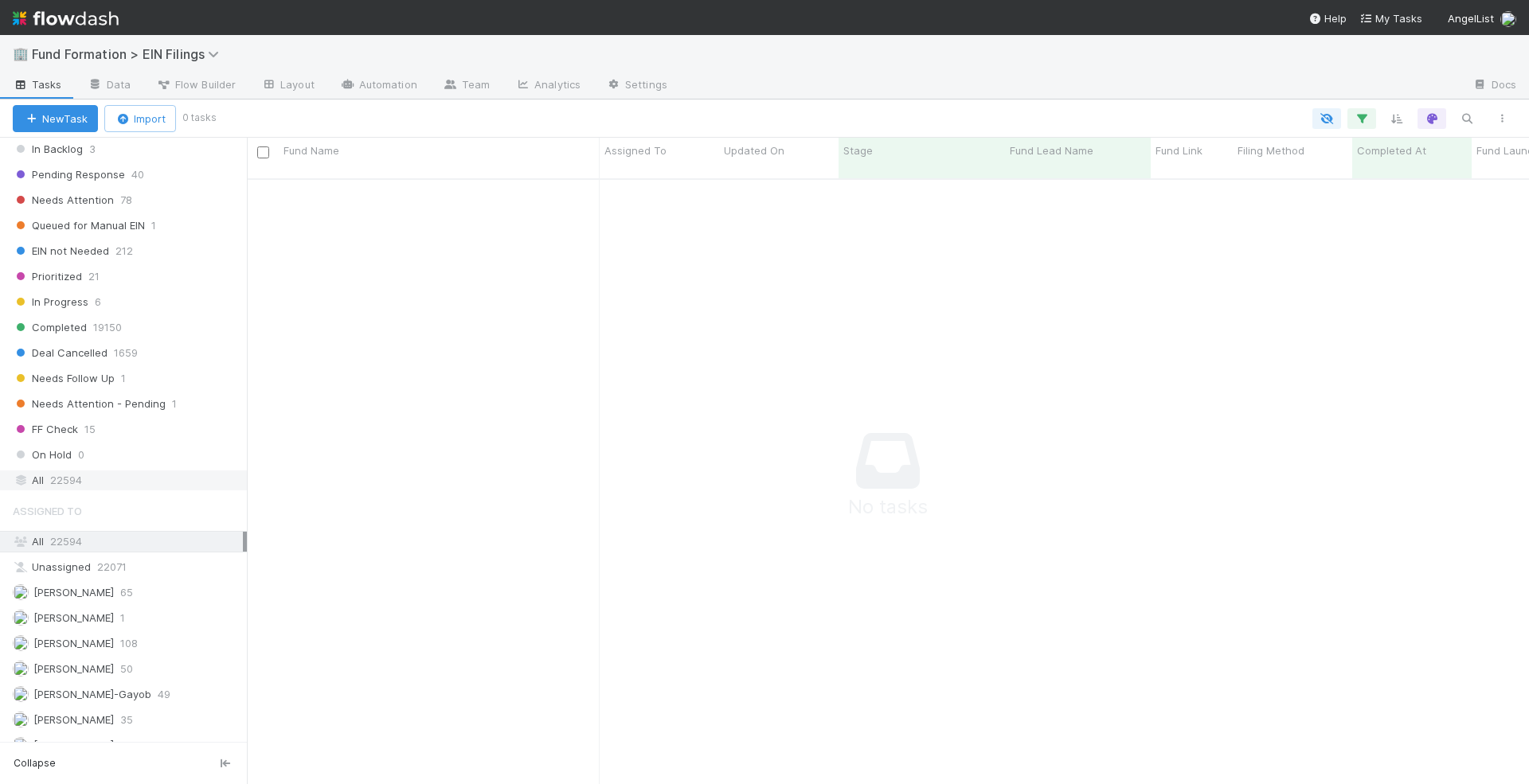
click at [211, 470] on div "All 22594" at bounding box center [127, 480] width 230 height 20
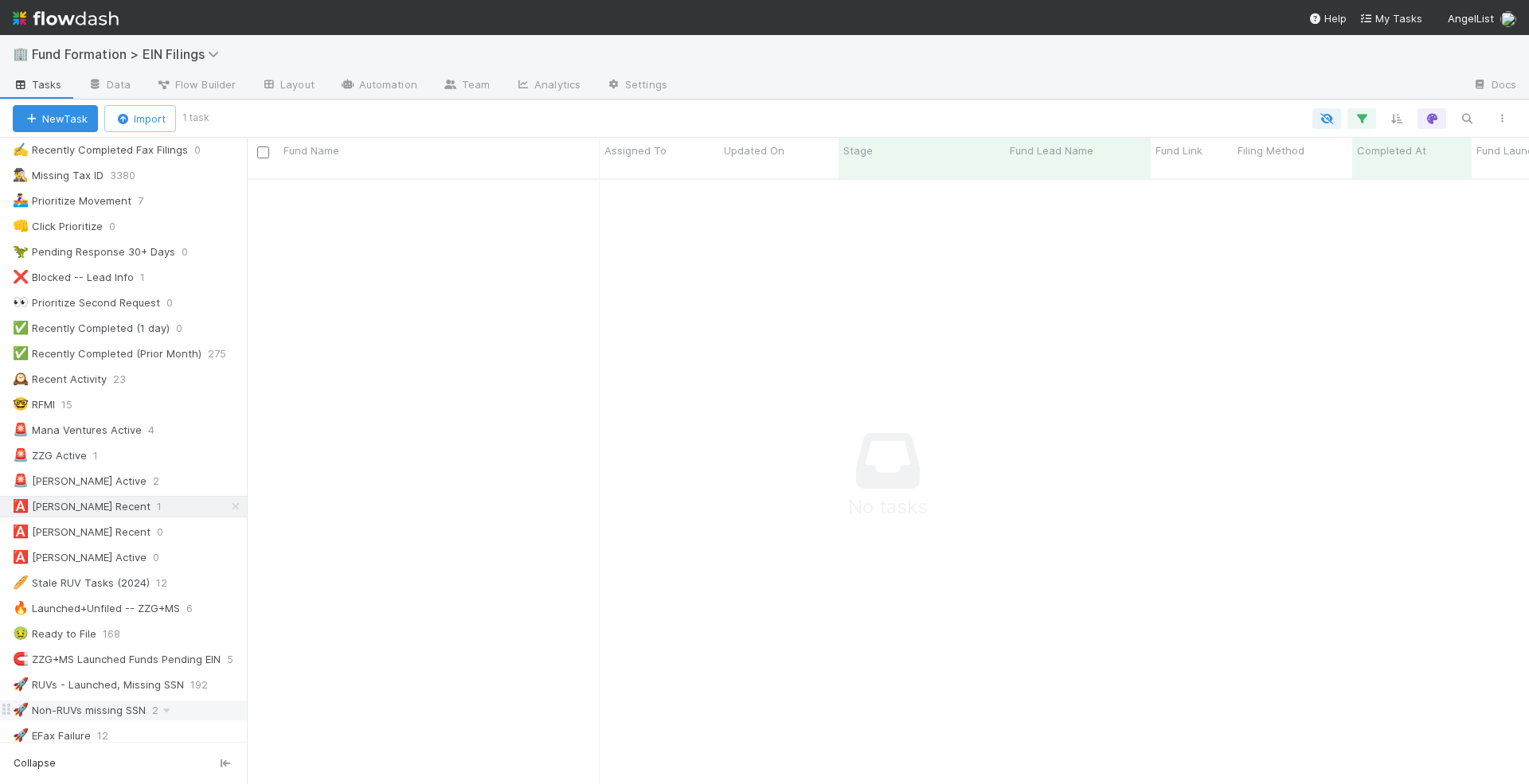
scroll to position [292, 0]
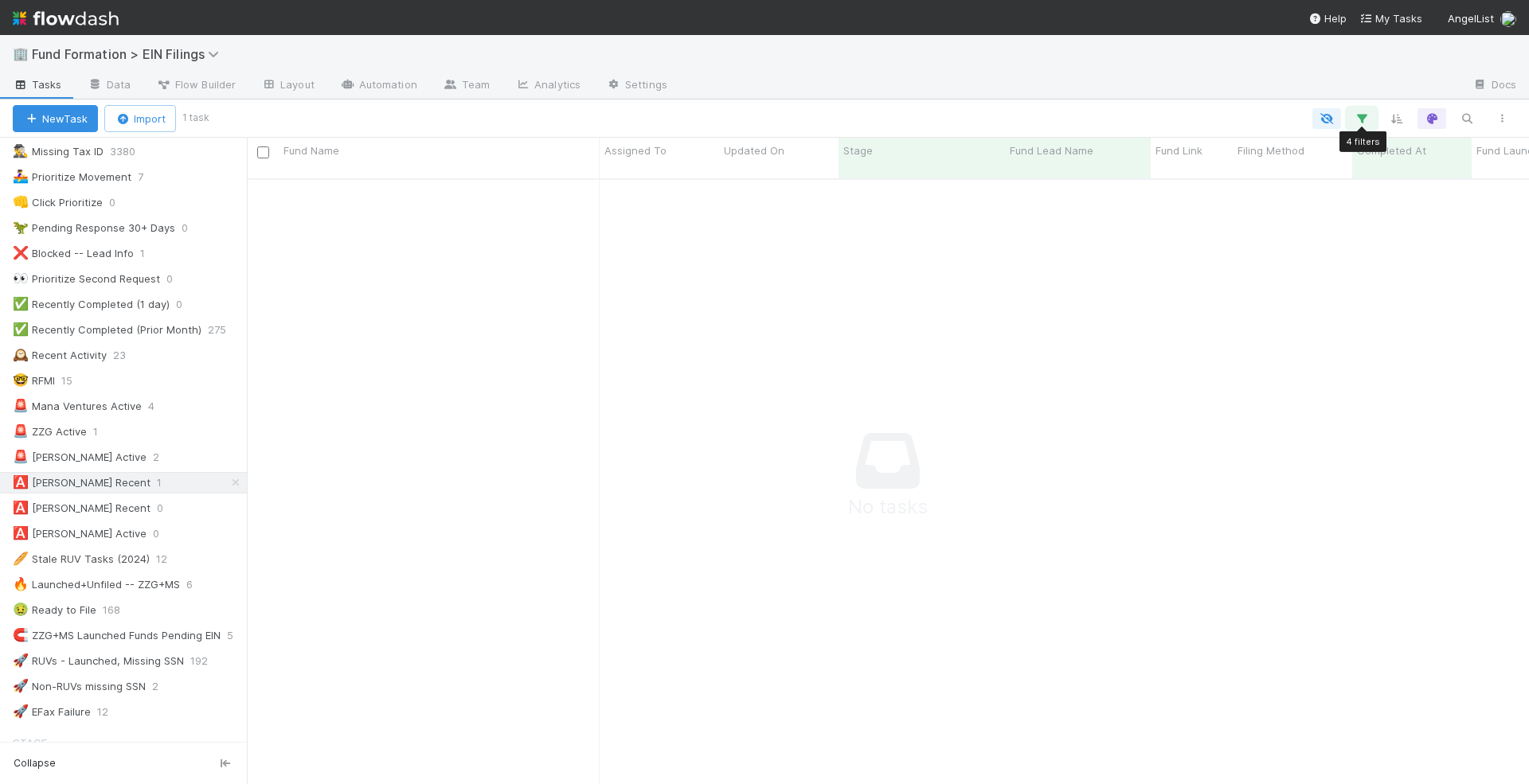
click at [1364, 110] on button "button" at bounding box center [1361, 118] width 29 height 20
click at [229, 465] on div "Loading..." at bounding box center [764, 392] width 1529 height 784
click at [237, 478] on icon at bounding box center [236, 483] width 16 height 11
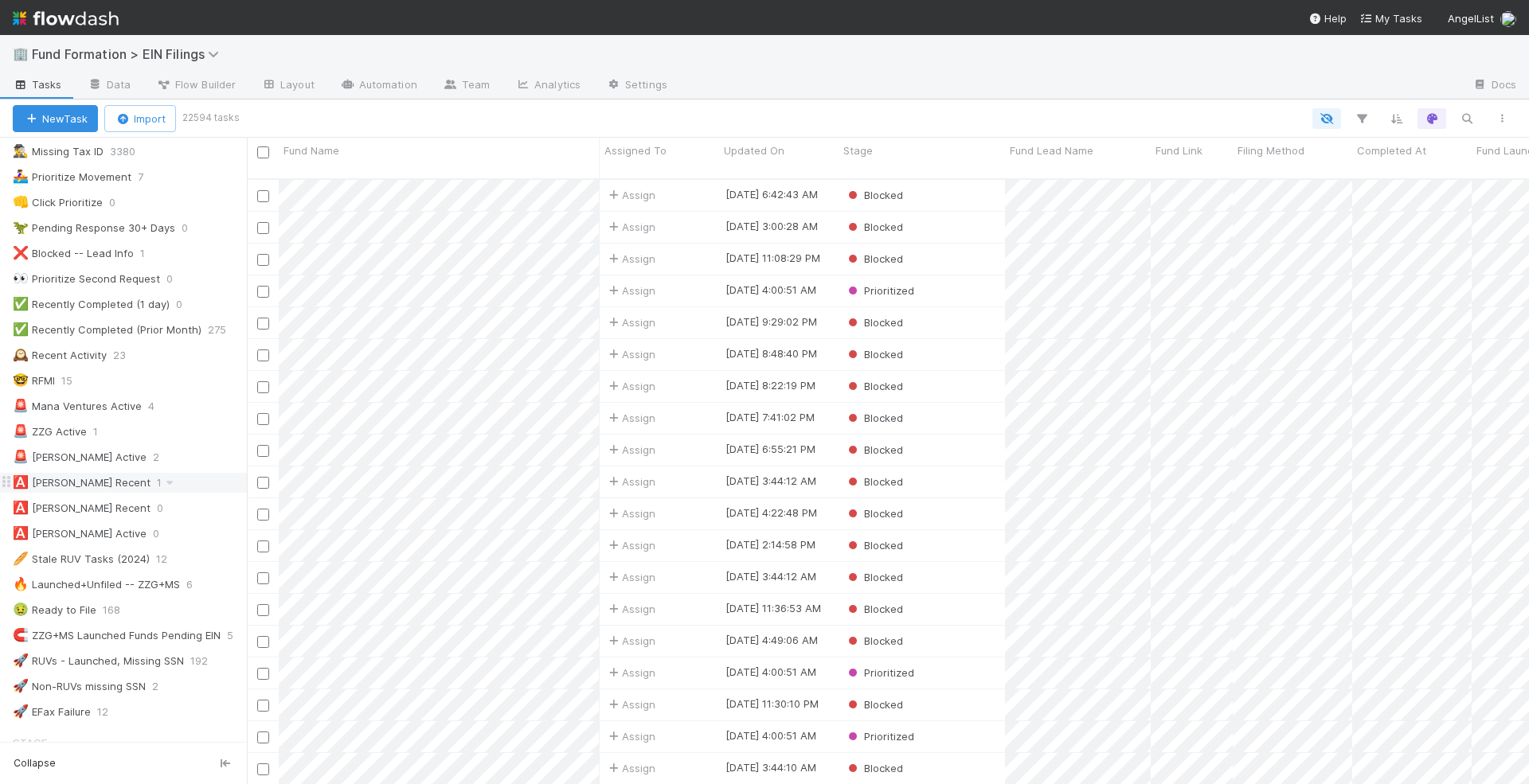
scroll to position [618, 1282]
click at [252, 77] on link "Layout" at bounding box center [287, 86] width 79 height 25
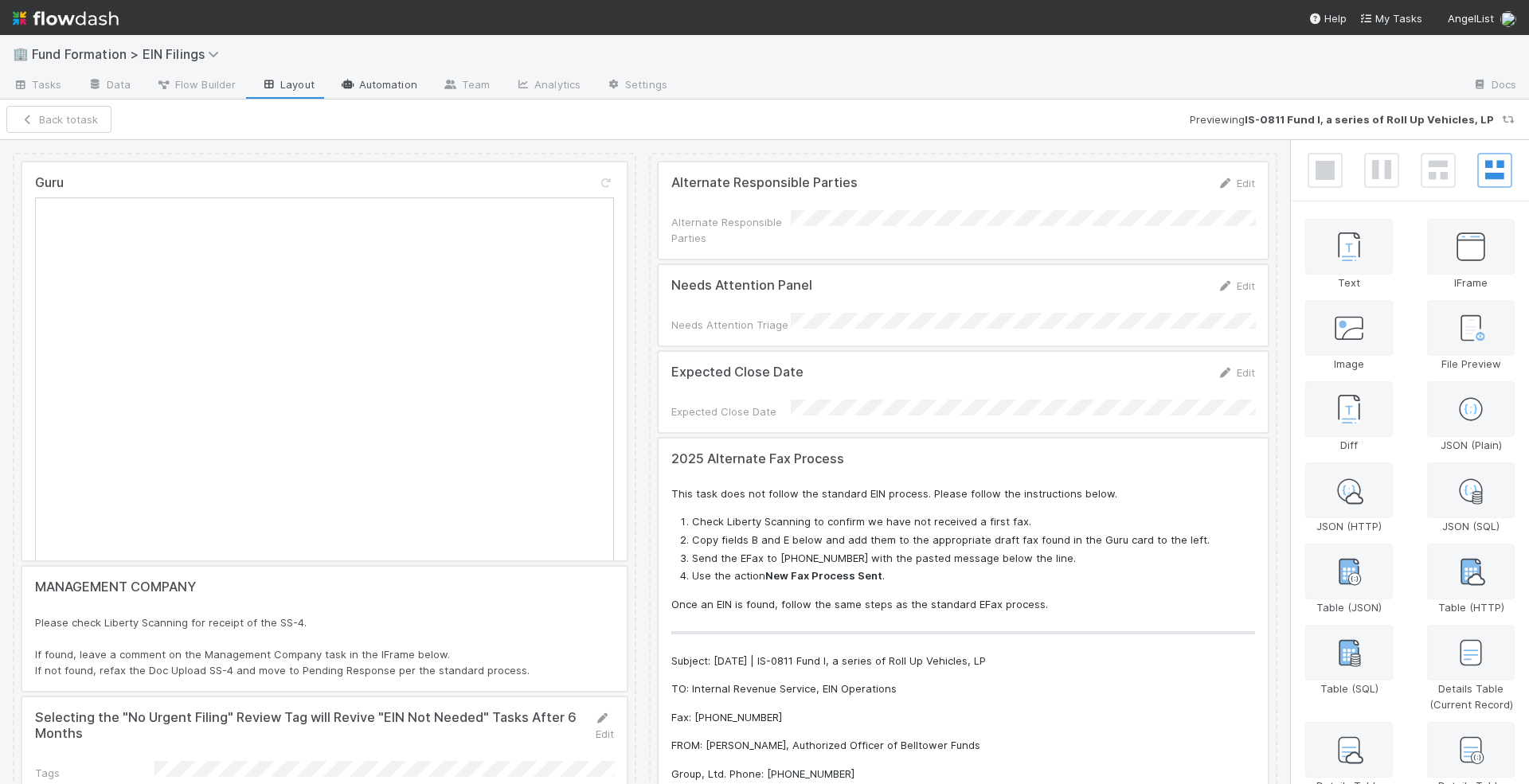
click at [381, 89] on link "Automation" at bounding box center [378, 86] width 103 height 25
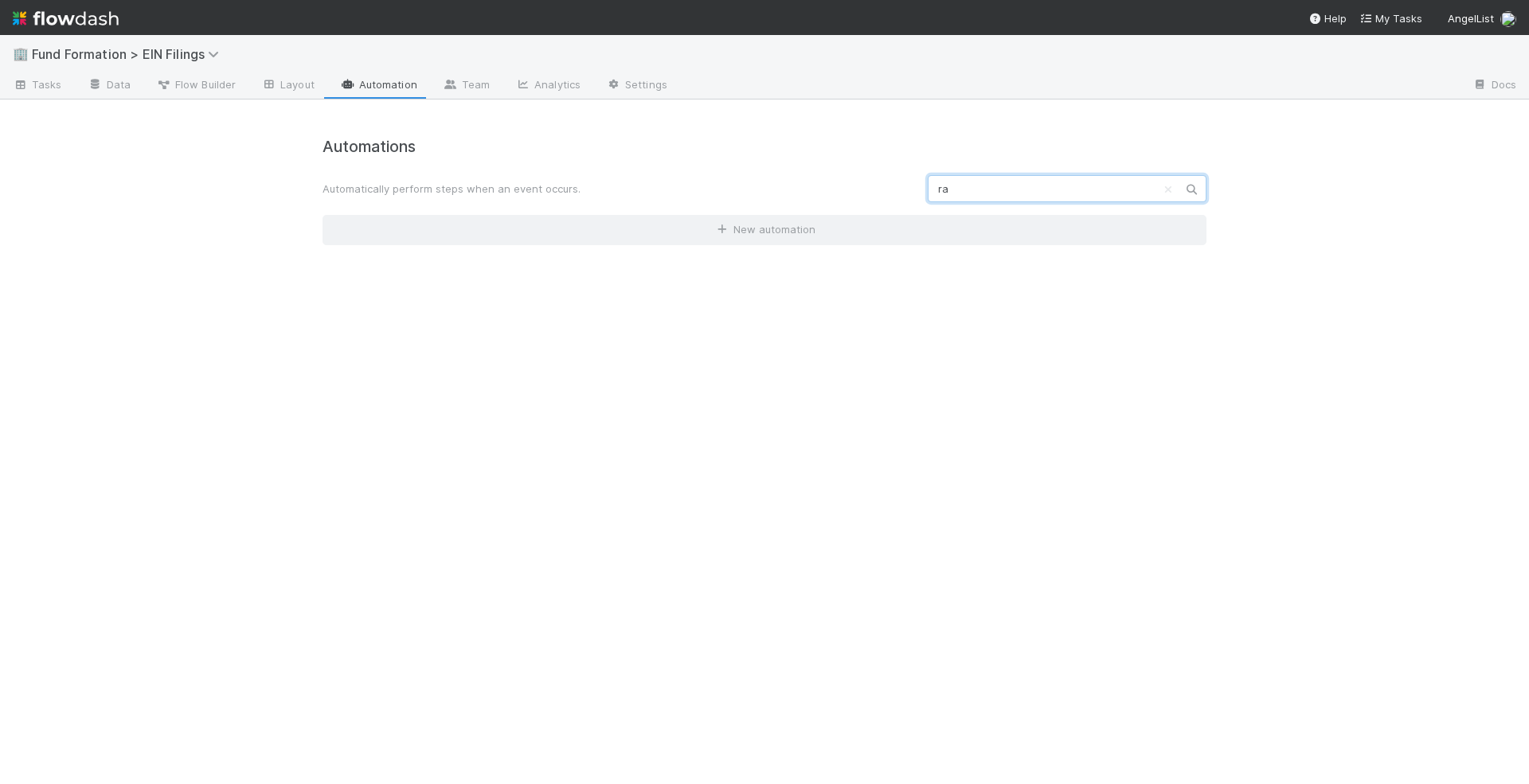
type input "r"
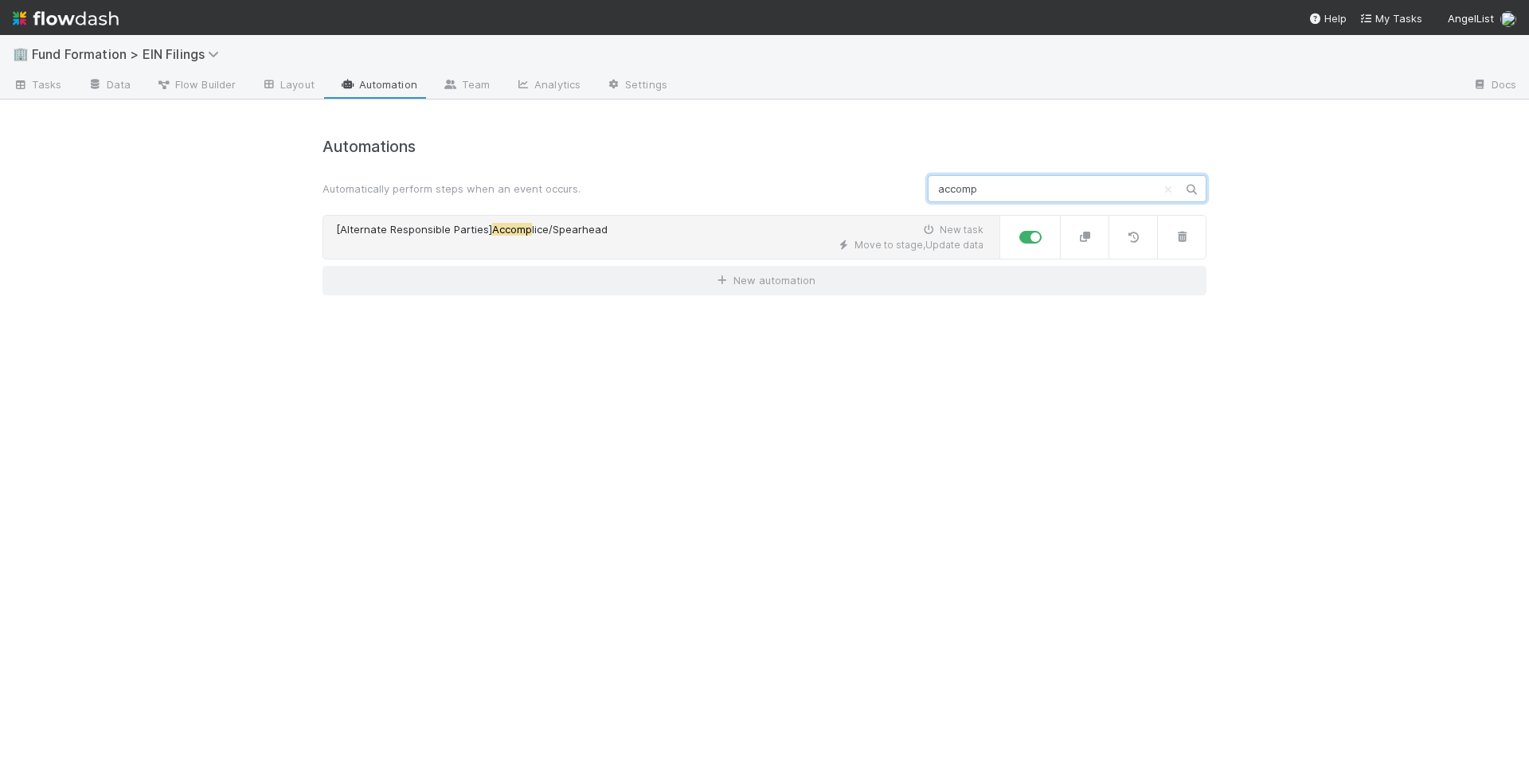
type input "accomp"
click at [675, 238] on div "Move to stage , Update data" at bounding box center [660, 245] width 648 height 15
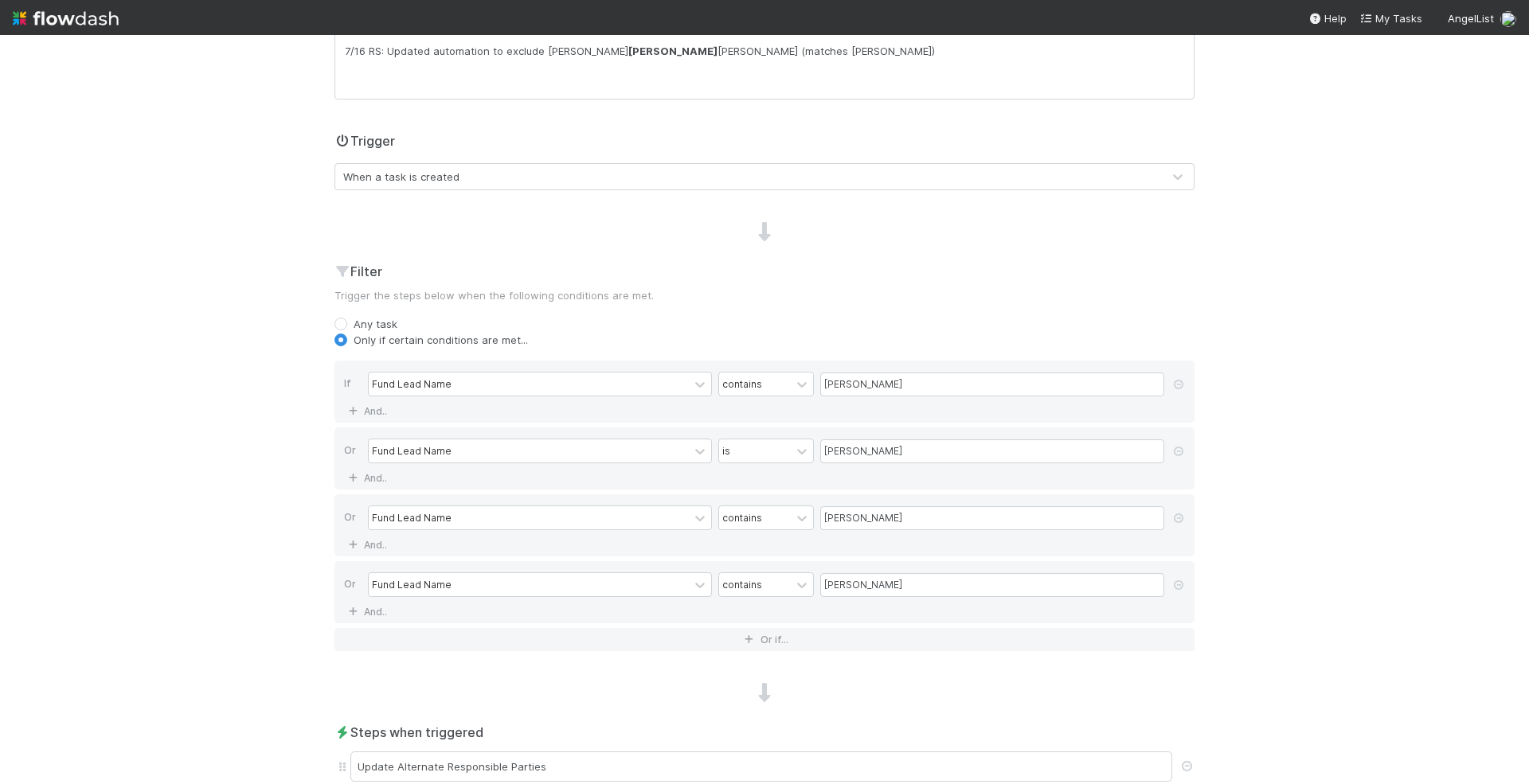
scroll to position [616, 0]
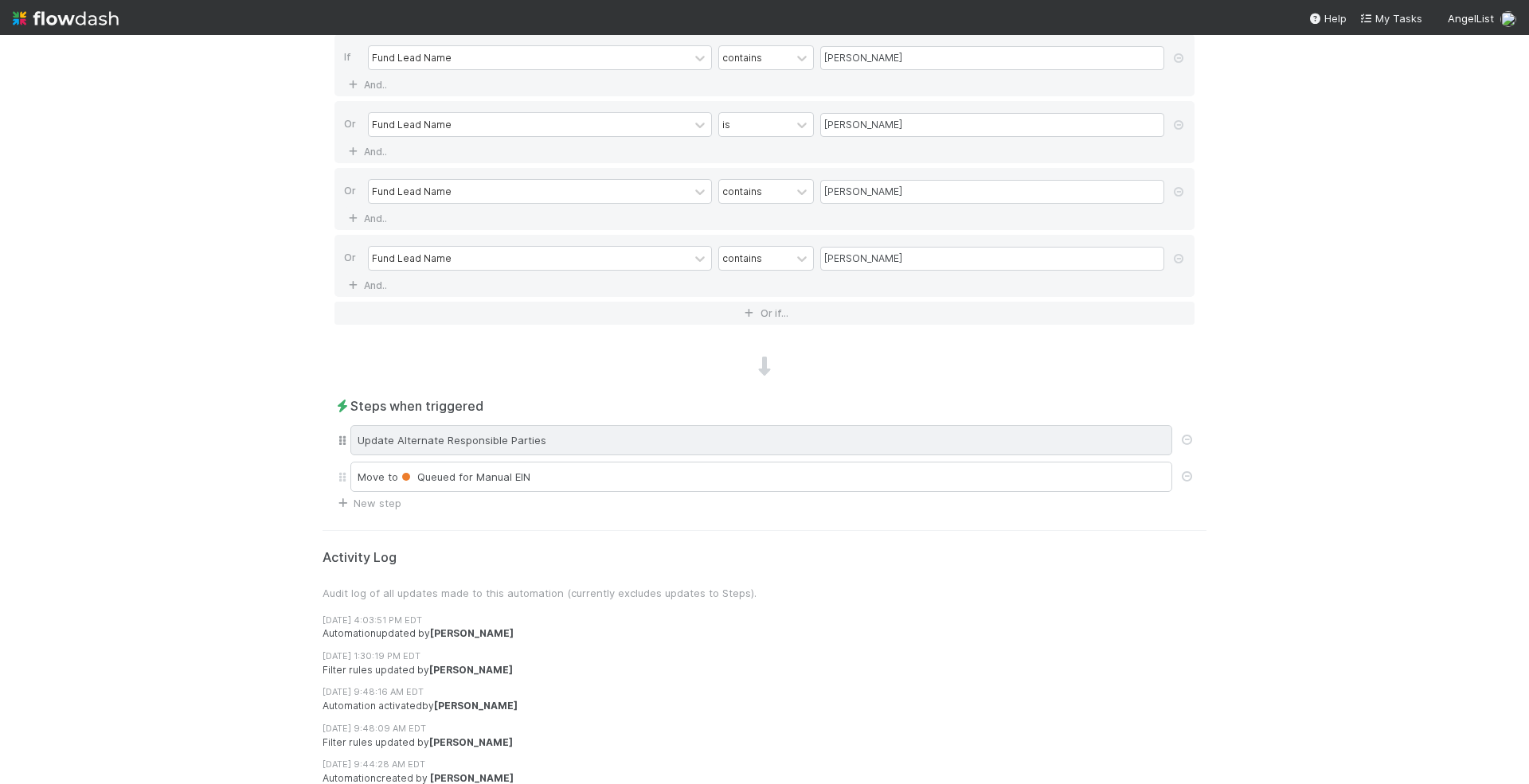
click at [732, 433] on div "Update Alternate Responsible Parties" at bounding box center [760, 439] width 821 height 30
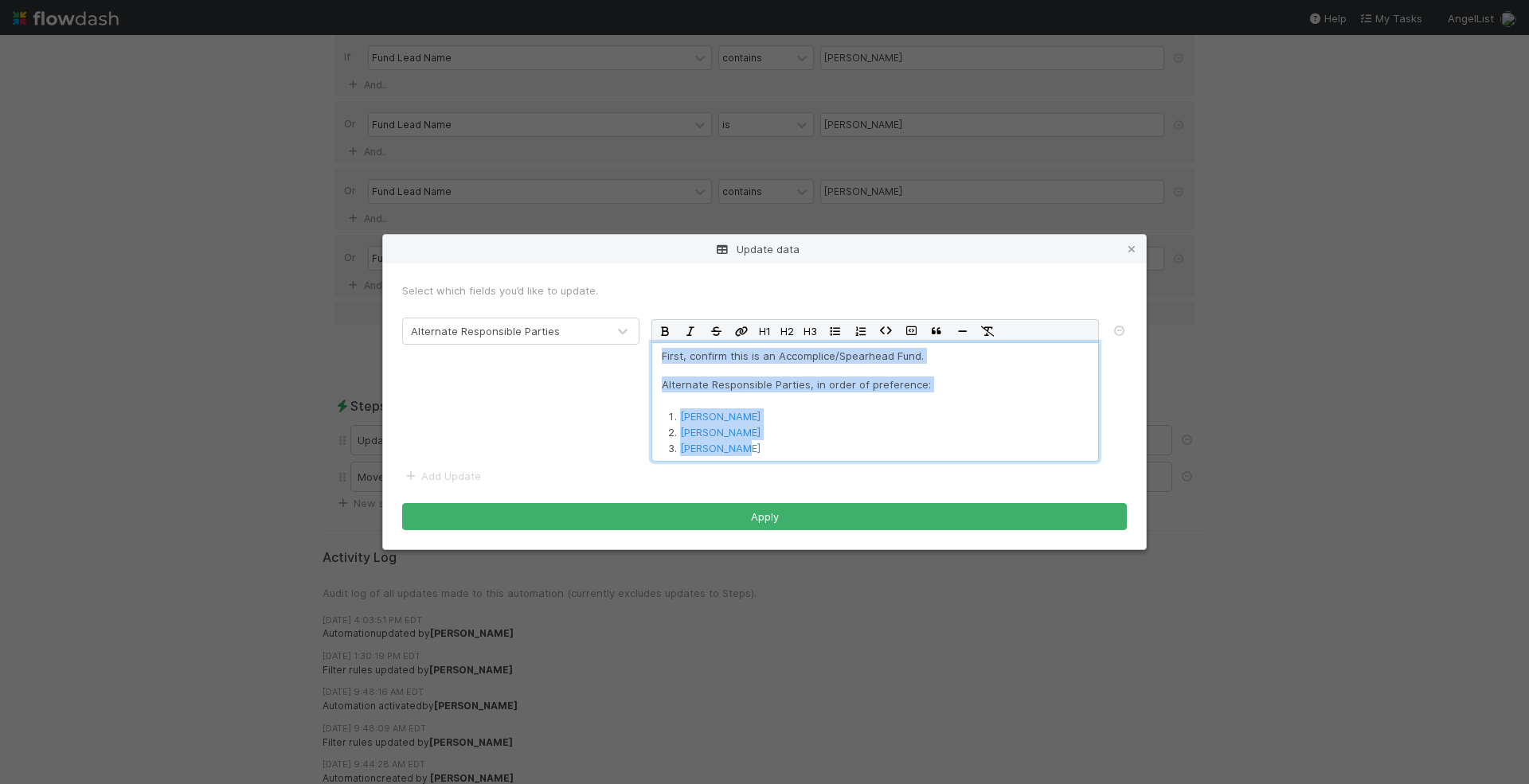
drag, startPoint x: 830, startPoint y: 455, endPoint x: 633, endPoint y: 340, distance: 228.1
click at [633, 340] on div "Alternate Responsible Parties H1 H2 H3 First, confirm this is an Accomplice/Spe…" at bounding box center [764, 390] width 749 height 144
copy div "First, confirm this is an Accomplice/Spearhead Fund. Alternate Responsible Part…"
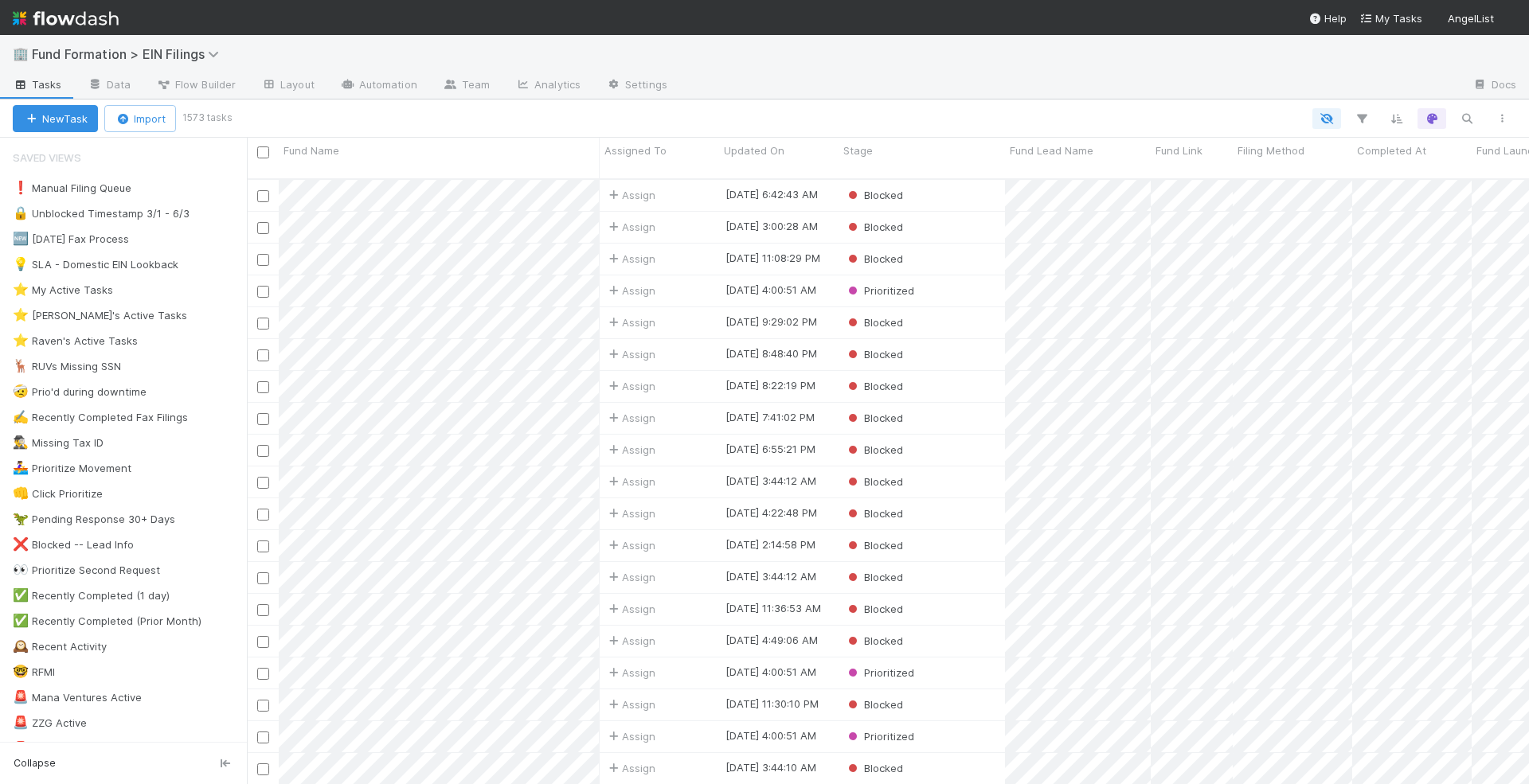
scroll to position [618, 1282]
click at [1464, 111] on icon "button" at bounding box center [1466, 118] width 16 height 15
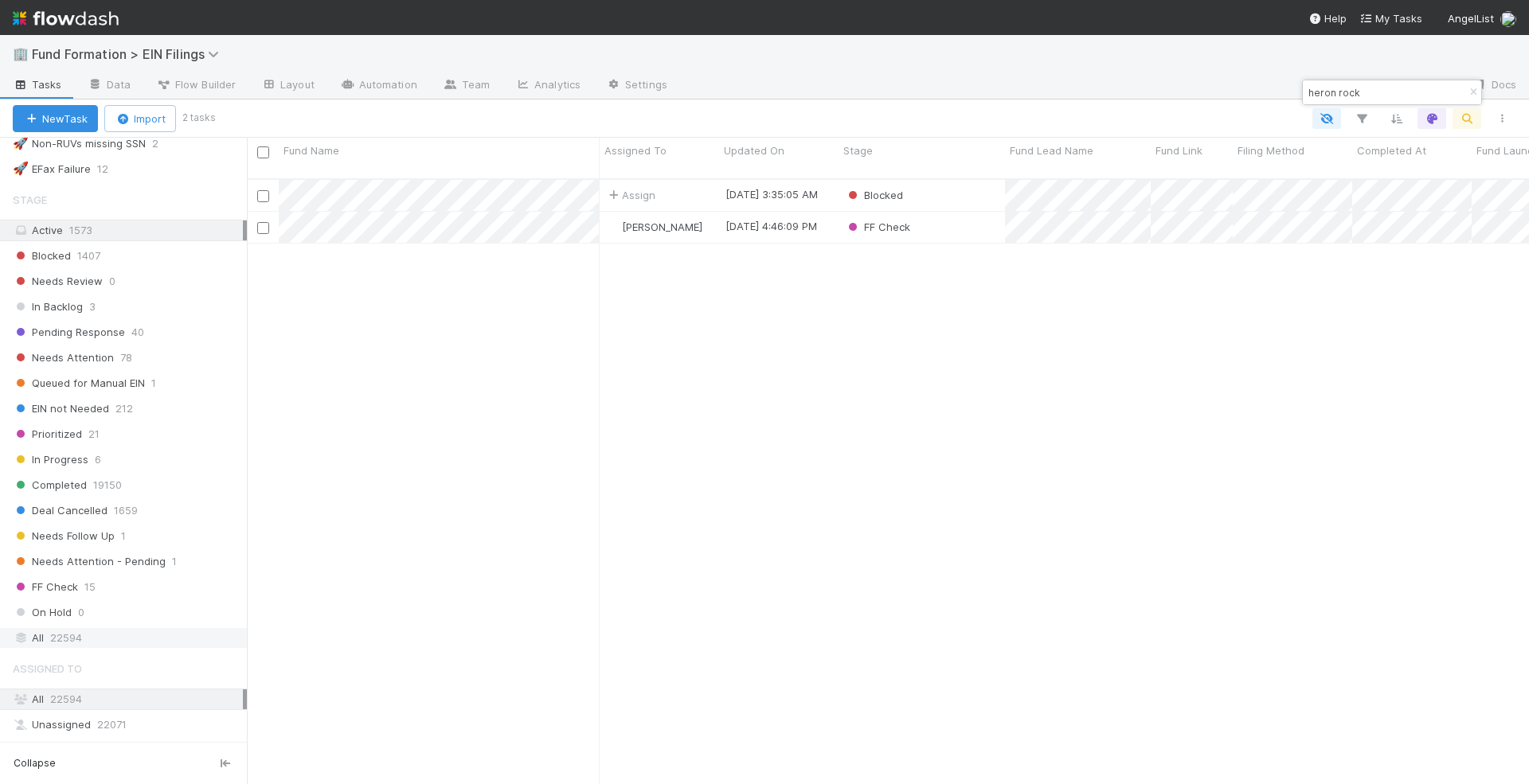
type input "heron rock"
click at [143, 628] on div "All 22594" at bounding box center [127, 638] width 230 height 20
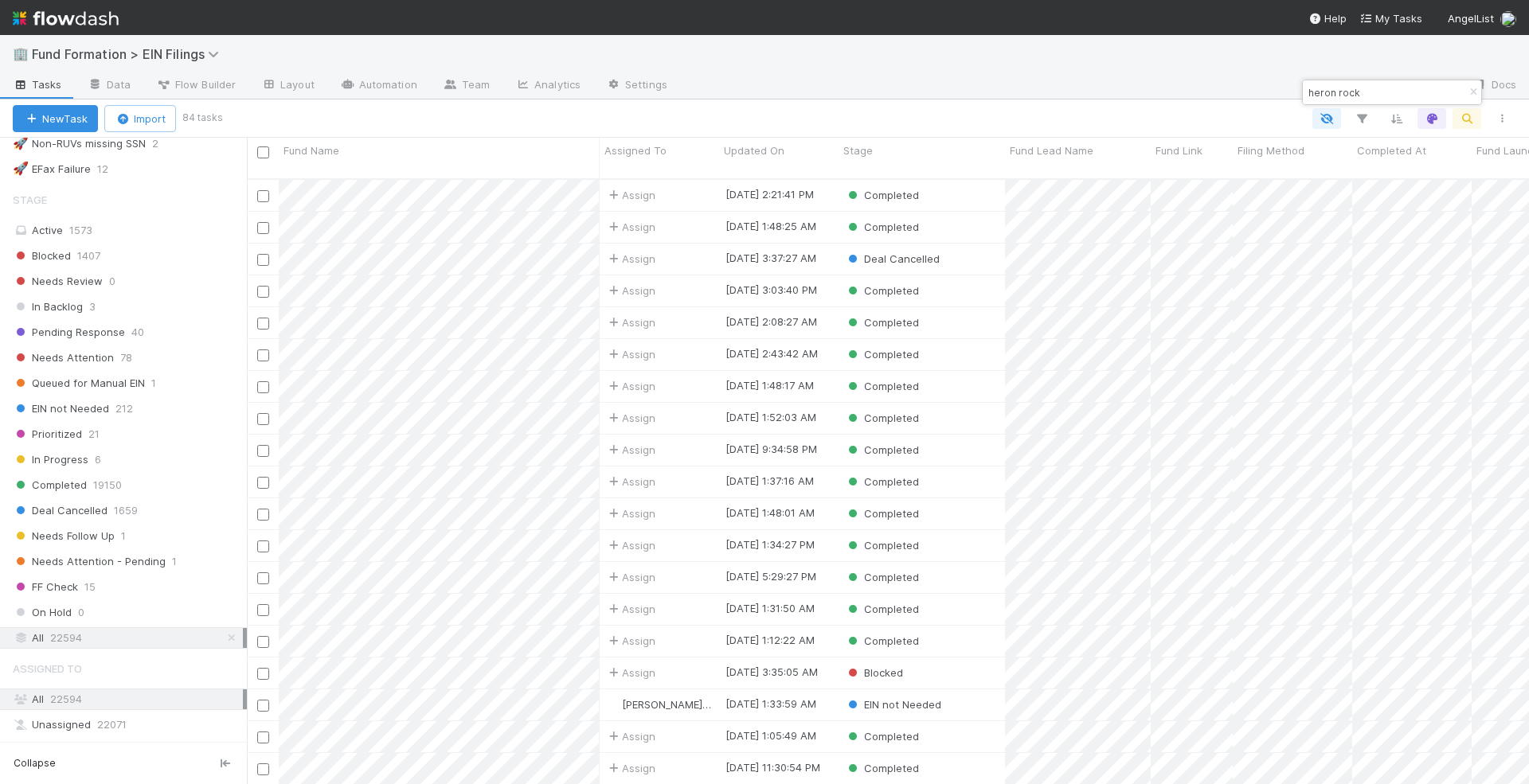
scroll to position [618, 1282]
click at [799, 152] on div "Updated On" at bounding box center [779, 150] width 111 height 16
click at [816, 206] on div "Sort Newest → Oldest" at bounding box center [814, 204] width 181 height 24
